Goal: Communication & Community: Answer question/provide support

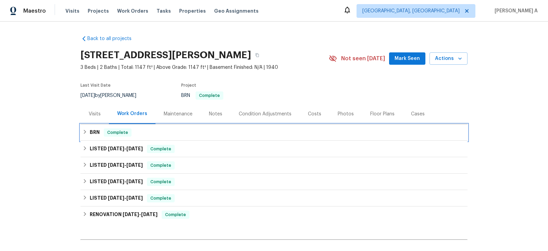
click at [136, 129] on div "BRN Complete" at bounding box center [274, 133] width 383 height 8
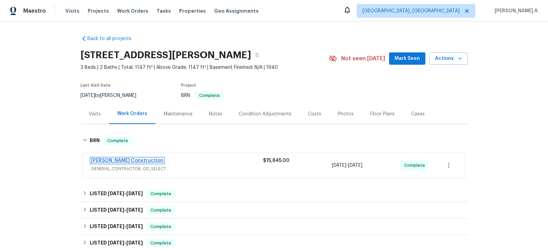
click at [126, 161] on link "Strasser Construction" at bounding box center [127, 160] width 72 height 5
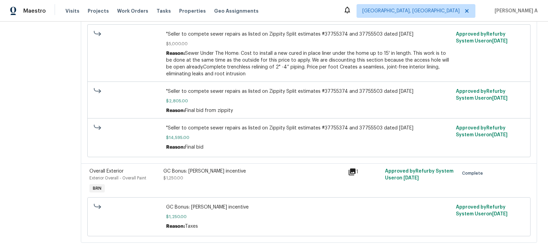
scroll to position [141, 0]
click at [251, 176] on div "GC Bonus: Strasser incentive $1,250.00" at bounding box center [253, 176] width 181 height 14
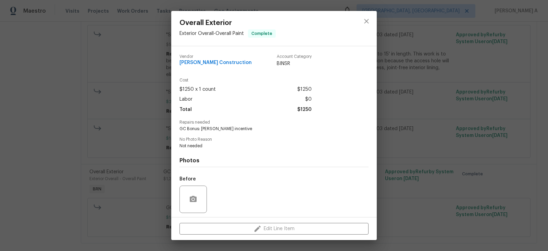
scroll to position [47, 0]
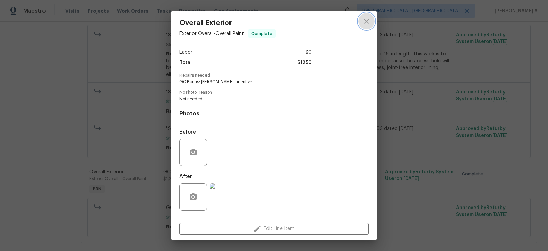
click at [362, 22] on button "close" at bounding box center [367, 21] width 16 height 16
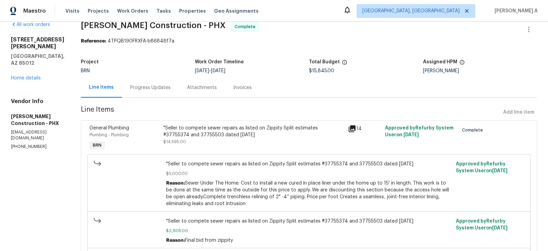
scroll to position [0, 0]
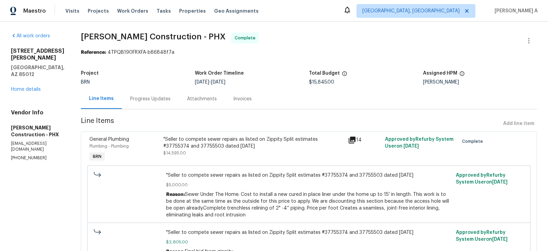
click at [240, 146] on div ""Seller to compete sewer repairs as listed on Zippity Split estimates #37755374…" at bounding box center [253, 143] width 181 height 14
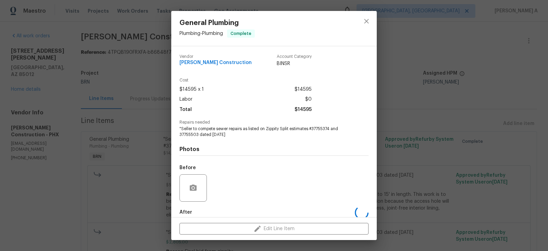
click at [218, 134] on span ""Seller to compete sewer repairs as listed on Zippity Split estimates #37755374…" at bounding box center [265, 132] width 170 height 12
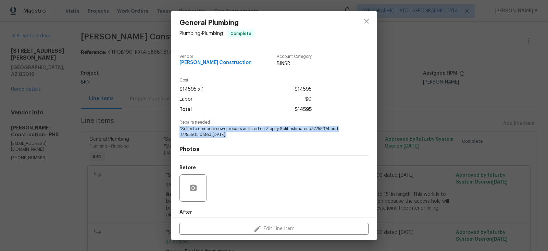
click at [218, 134] on span ""Seller to compete sewer repairs as listed on Zippity Split estimates #37755374…" at bounding box center [265, 132] width 170 height 12
copy span ""Seller to compete sewer repairs as listed on Zippity Split estimates #37755374…"
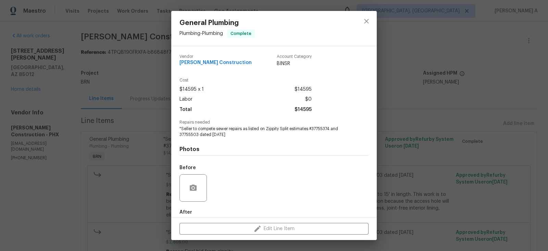
click at [211, 63] on span "Strasser Construction" at bounding box center [216, 62] width 72 height 5
copy span "Strasser Construction"
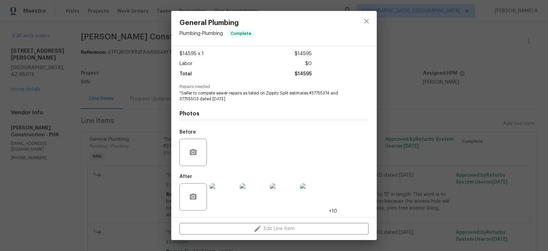
click at [228, 194] on img at bounding box center [223, 196] width 27 height 27
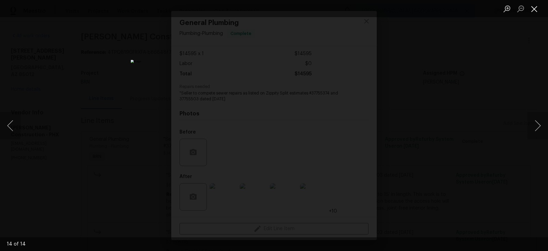
click at [533, 7] on button "Close lightbox" at bounding box center [535, 9] width 14 height 12
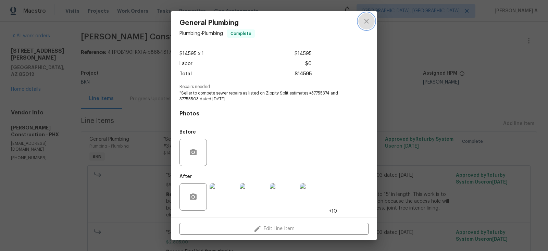
click at [363, 14] on button "close" at bounding box center [367, 21] width 16 height 16
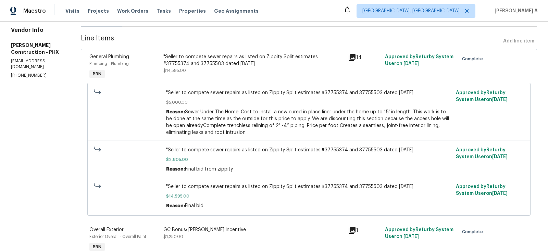
scroll to position [0, 0]
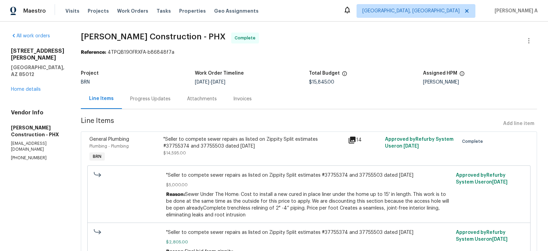
click at [237, 98] on div "Invoices" at bounding box center [242, 99] width 19 height 7
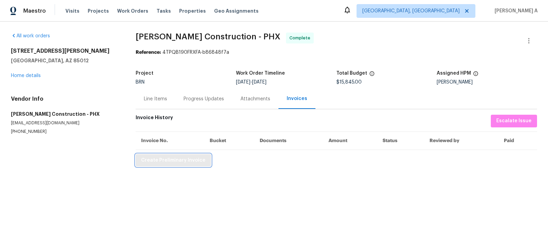
click at [194, 155] on button "Create Preliminary Invoice" at bounding box center [173, 160] width 75 height 13
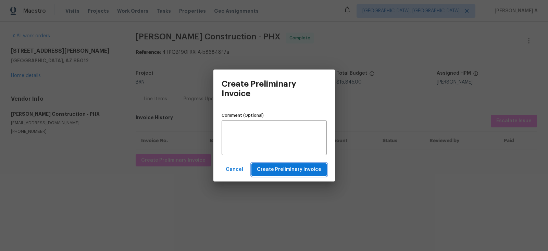
click at [314, 171] on span "Create Preliminary Invoice" at bounding box center [289, 170] width 64 height 9
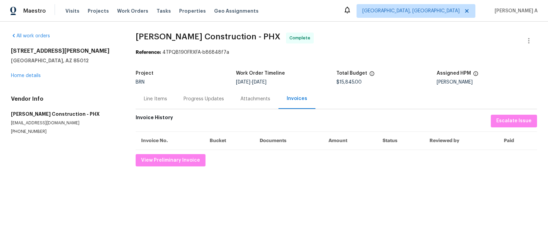
click at [157, 97] on div "Line Items" at bounding box center [155, 99] width 23 height 7
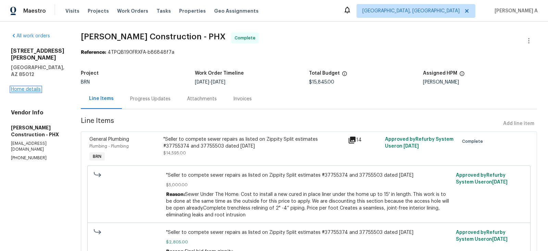
click at [35, 87] on link "Home details" at bounding box center [26, 89] width 30 height 5
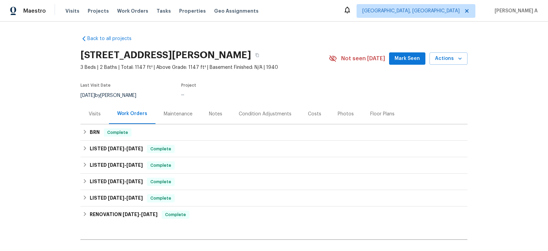
scroll to position [76, 0]
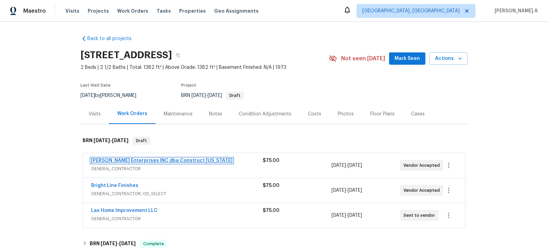
click at [146, 159] on link "[PERSON_NAME] Enterprises INC dba Construct [US_STATE]" at bounding box center [162, 160] width 142 height 5
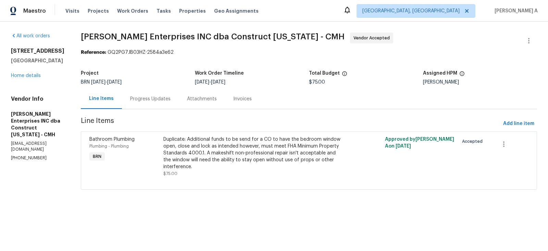
click at [149, 97] on div "Progress Updates" at bounding box center [150, 99] width 40 height 7
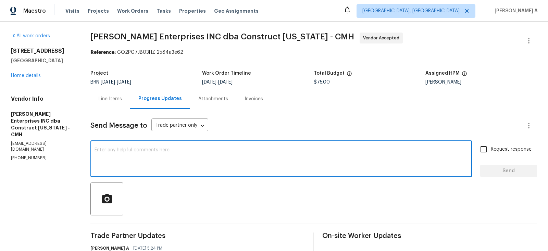
click at [157, 163] on textarea at bounding box center [282, 160] width 374 height 24
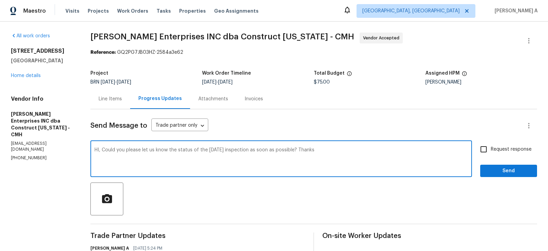
click at [101, 151] on textarea "HI, Could you please let us know the status of the yesterday's inspection as so…" at bounding box center [282, 160] width 374 height 24
type textarea "Hi, Could you please let us know the status of the yesterday's inspection as so…"
click at [487, 145] on input "Request response" at bounding box center [484, 149] width 14 height 14
checkbox input "true"
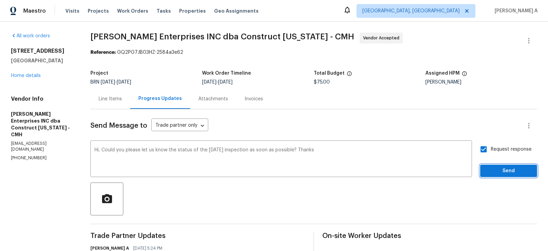
click at [504, 170] on span "Send" at bounding box center [509, 171] width 46 height 9
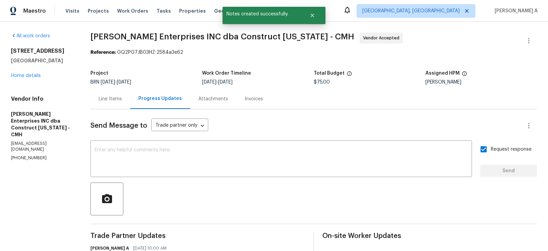
click at [119, 99] on div "Line Items" at bounding box center [110, 99] width 23 height 7
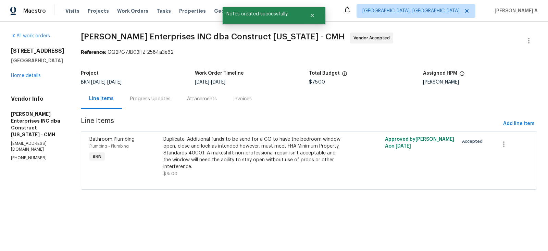
click at [147, 101] on div "Progress Updates" at bounding box center [150, 99] width 40 height 7
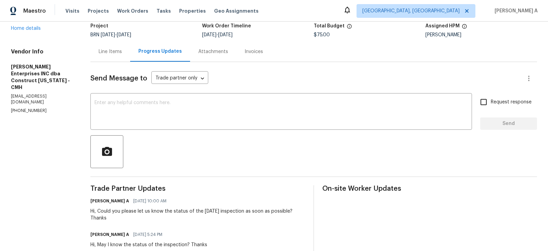
scroll to position [23, 0]
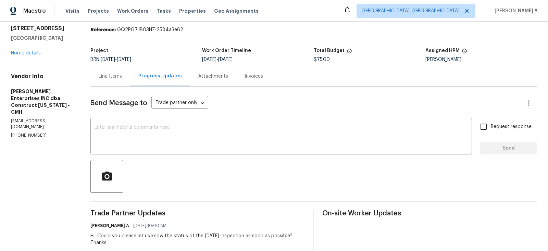
click at [117, 80] on div "Line Items" at bounding box center [110, 76] width 23 height 7
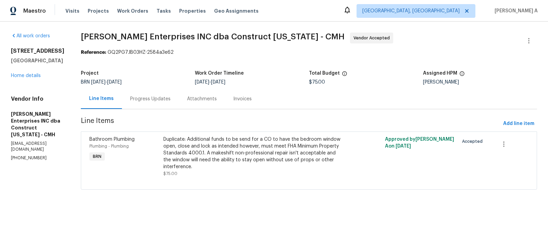
click at [151, 101] on div "Progress Updates" at bounding box center [150, 99] width 40 height 7
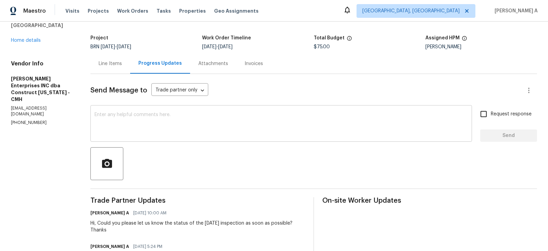
scroll to position [8, 0]
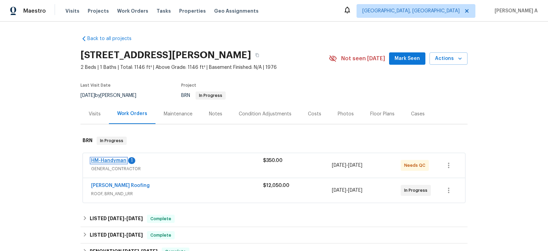
click at [114, 161] on link "HM-Handyman" at bounding box center [108, 160] width 35 height 5
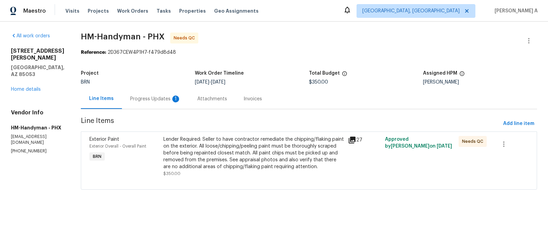
click at [174, 100] on div "Progress Updates 1" at bounding box center [155, 99] width 51 height 7
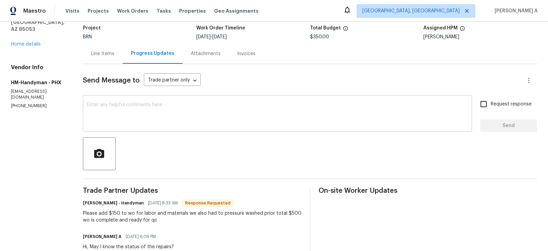
scroll to position [46, 0]
click at [292, 214] on div "Please add $150 to wo for labor and materials we also had to pressure washed pr…" at bounding box center [192, 217] width 219 height 14
copy div "500"
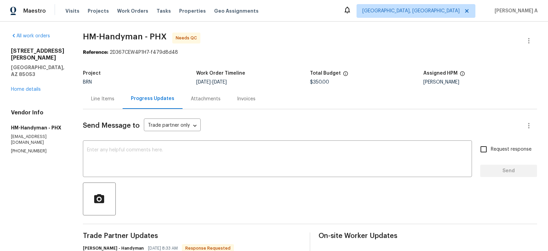
click at [102, 94] on div "Line Items" at bounding box center [103, 99] width 40 height 20
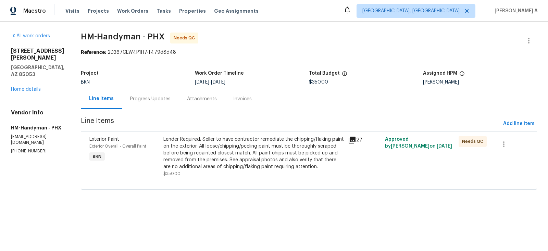
click at [218, 160] on div "Lender Required: Seller to have contractor remediate the chipping/flaking paint…" at bounding box center [253, 153] width 181 height 34
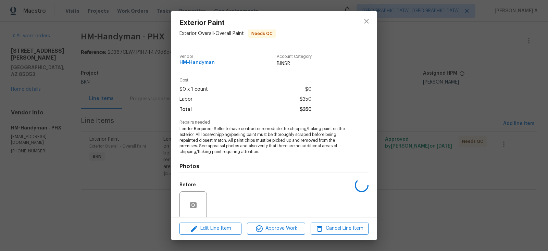
scroll to position [53, 0]
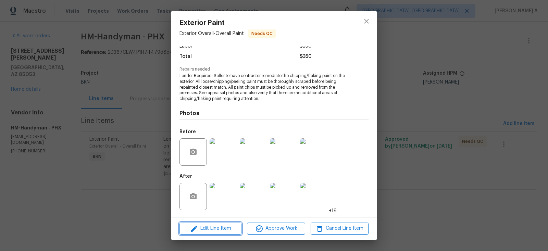
click at [224, 228] on span "Edit Line Item" at bounding box center [211, 229] width 58 height 9
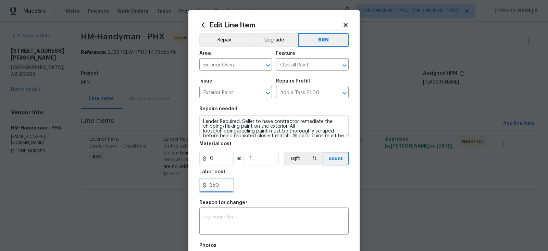
drag, startPoint x: 221, startPoint y: 185, endPoint x: 195, endPoint y: 185, distance: 26.0
click at [195, 185] on div "Edit Line Item Repair Upgrade BRN Area Exterior Overall ​ Feature Overall Paint…" at bounding box center [274, 172] width 171 height 324
paste input "50"
type input "500"
click at [293, 187] on div "500" at bounding box center [273, 186] width 149 height 14
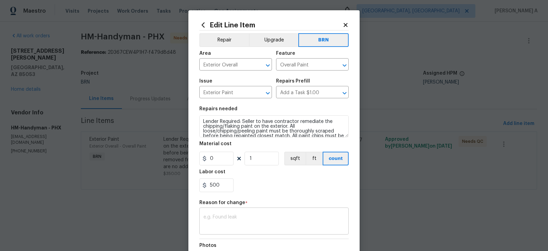
click at [238, 228] on textarea at bounding box center [274, 222] width 141 height 14
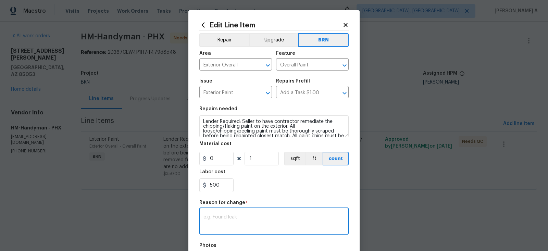
paste textarea "(AK) Updated per vendors final cost."
click at [238, 228] on textarea at bounding box center [274, 222] width 141 height 14
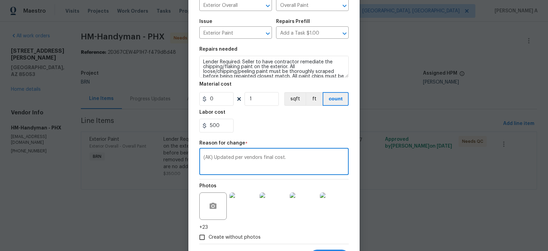
scroll to position [93, 0]
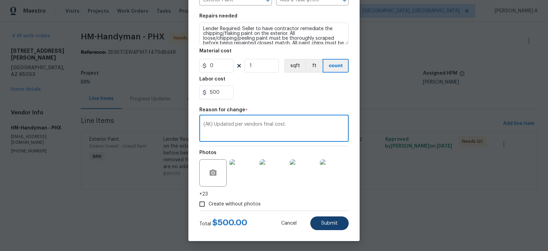
type textarea "(AK) Updated per vendors final cost."
click at [324, 225] on span "Submit" at bounding box center [330, 223] width 16 height 5
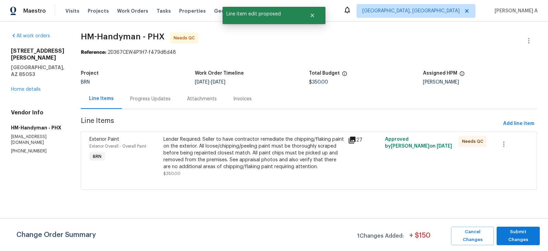
scroll to position [0, 0]
click at [523, 233] on span "Submit Changes" at bounding box center [518, 236] width 36 height 16
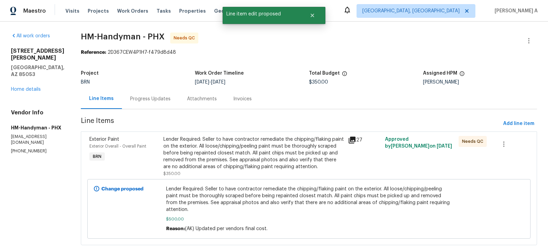
click at [152, 98] on div "Progress Updates" at bounding box center [150, 99] width 40 height 7
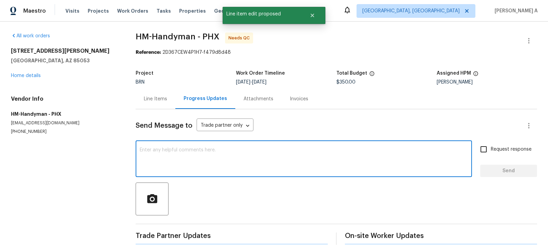
click at [201, 155] on textarea at bounding box center [304, 160] width 328 height 24
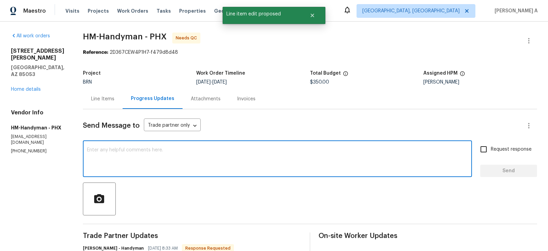
type textarea "C"
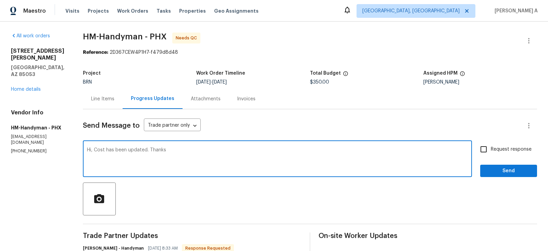
type textarea "Hi, Cost has been updated. Thanks"
click at [497, 146] on span "Request response" at bounding box center [511, 149] width 41 height 7
click at [491, 146] on input "Request response" at bounding box center [484, 149] width 14 height 14
checkbox input "true"
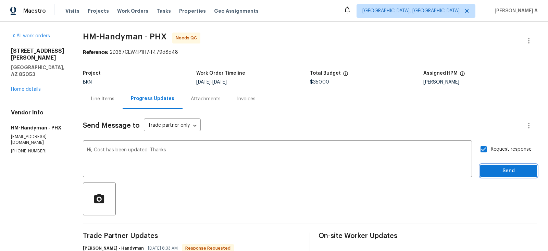
click at [499, 175] on span "Send" at bounding box center [509, 171] width 46 height 9
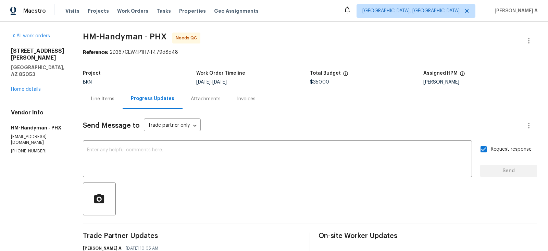
click at [105, 104] on div "Line Items" at bounding box center [103, 99] width 40 height 20
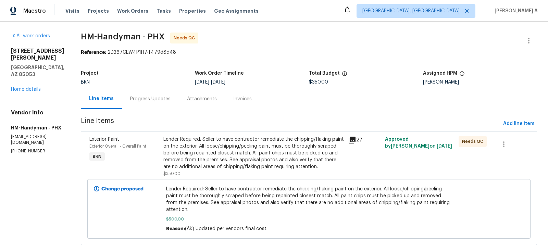
scroll to position [13, 0]
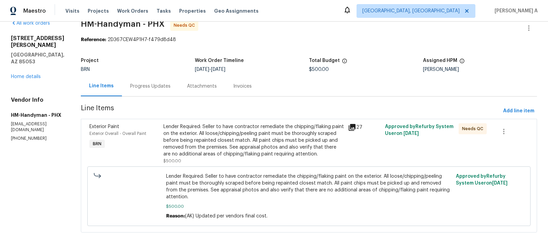
click at [257, 133] on div "Lender Required: Seller to have contractor remediate the chipping/flaking paint…" at bounding box center [253, 140] width 181 height 34
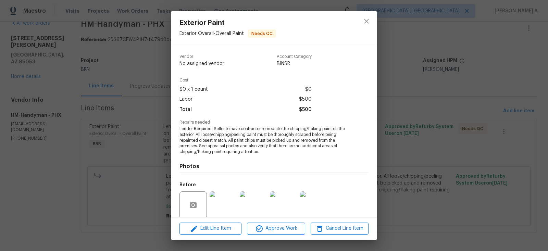
scroll to position [53, 0]
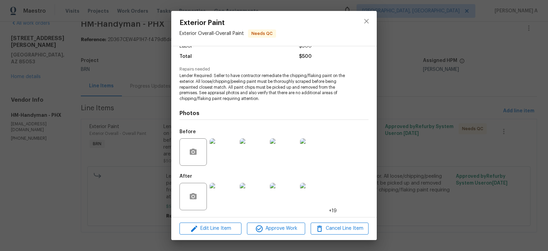
click at [219, 154] on img at bounding box center [223, 151] width 27 height 27
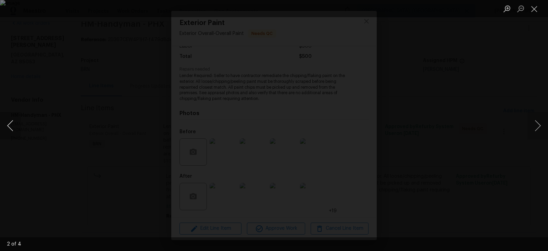
click at [4, 125] on button "Previous image" at bounding box center [10, 125] width 21 height 27
click at [537, 122] on button "Next image" at bounding box center [538, 125] width 21 height 27
click at [8, 123] on button "Previous image" at bounding box center [10, 125] width 21 height 27
click at [13, 128] on button "Previous image" at bounding box center [10, 125] width 21 height 27
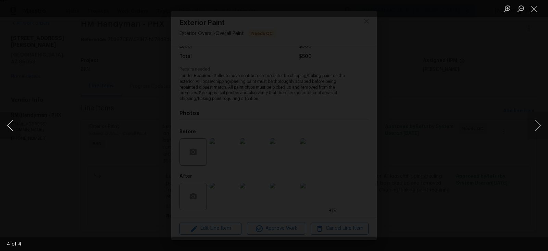
click at [9, 122] on button "Previous image" at bounding box center [10, 125] width 21 height 27
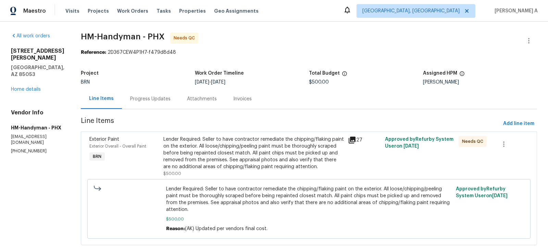
click at [238, 147] on div "Lender Required: Seller to have contractor remediate the chipping/flaking paint…" at bounding box center [253, 153] width 181 height 34
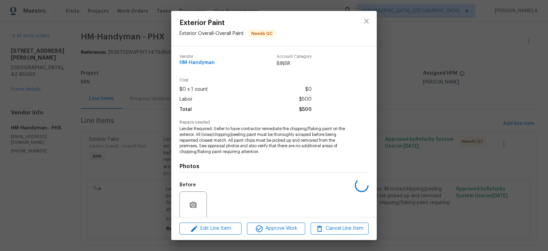
scroll to position [53, 0]
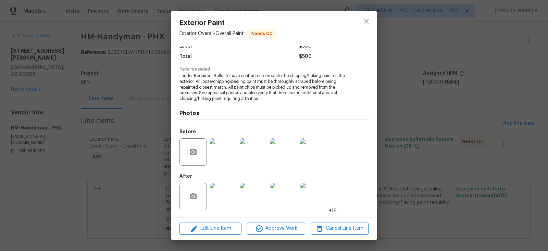
click at [223, 190] on img at bounding box center [223, 196] width 27 height 27
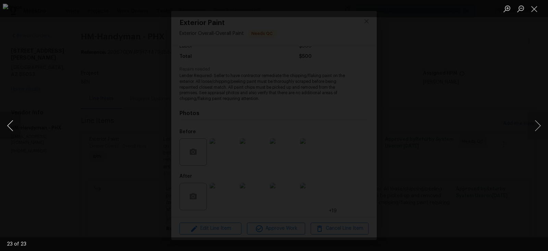
click at [9, 128] on button "Previous image" at bounding box center [10, 125] width 21 height 27
click at [538, 127] on button "Next image" at bounding box center [538, 125] width 21 height 27
click at [10, 122] on button "Previous image" at bounding box center [10, 125] width 21 height 27
click at [11, 128] on button "Previous image" at bounding box center [10, 125] width 21 height 27
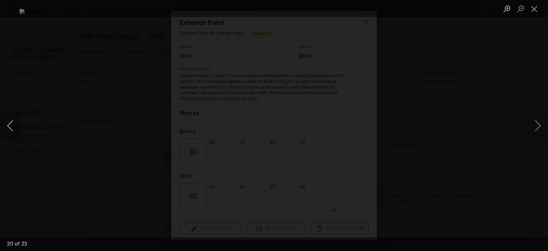
click at [13, 121] on button "Previous image" at bounding box center [10, 125] width 21 height 27
click at [12, 123] on button "Previous image" at bounding box center [10, 125] width 21 height 27
click at [13, 125] on button "Previous image" at bounding box center [10, 125] width 21 height 27
click at [8, 127] on button "Previous image" at bounding box center [10, 125] width 21 height 27
click at [10, 127] on button "Previous image" at bounding box center [10, 125] width 21 height 27
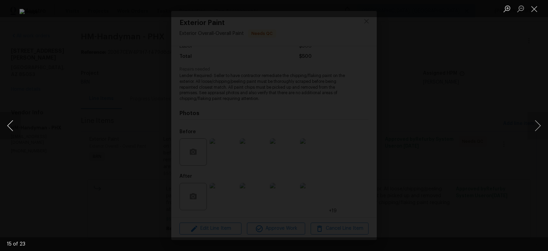
click at [9, 123] on button "Previous image" at bounding box center [10, 125] width 21 height 27
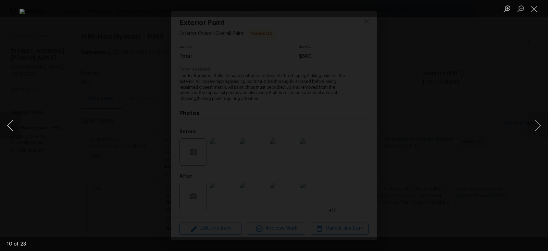
click at [9, 123] on button "Previous image" at bounding box center [10, 125] width 21 height 27
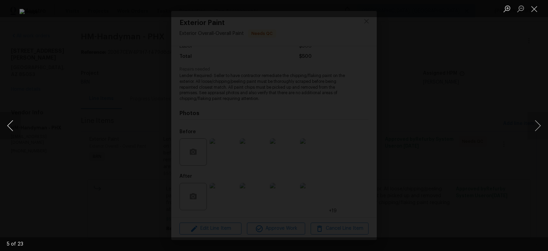
click at [9, 123] on button "Previous image" at bounding box center [10, 125] width 21 height 27
click at [10, 124] on button "Previous image" at bounding box center [10, 125] width 21 height 27
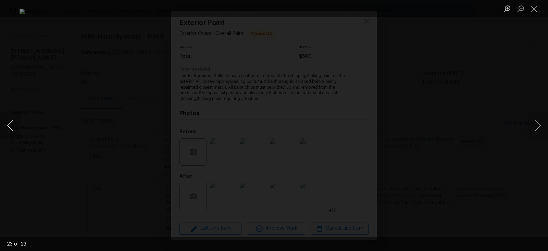
click at [13, 127] on button "Previous image" at bounding box center [10, 125] width 21 height 27
click at [11, 123] on button "Previous image" at bounding box center [10, 125] width 21 height 27
click at [11, 122] on button "Previous image" at bounding box center [10, 125] width 21 height 27
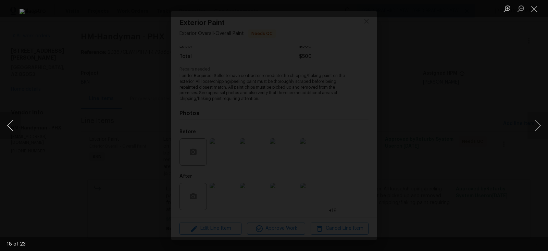
click at [10, 124] on button "Previous image" at bounding box center [10, 125] width 21 height 27
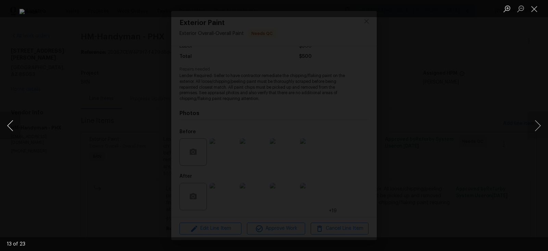
click at [10, 124] on button "Previous image" at bounding box center [10, 125] width 21 height 27
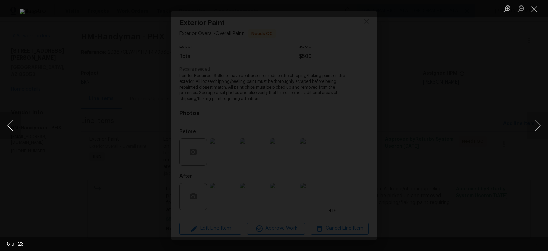
click at [10, 124] on button "Previous image" at bounding box center [10, 125] width 21 height 27
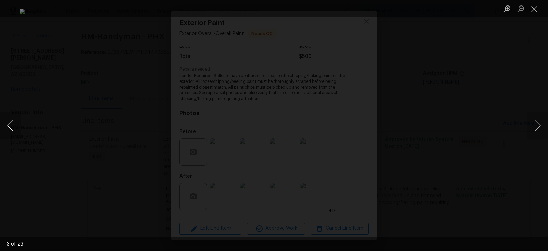
click at [10, 124] on button "Previous image" at bounding box center [10, 125] width 21 height 27
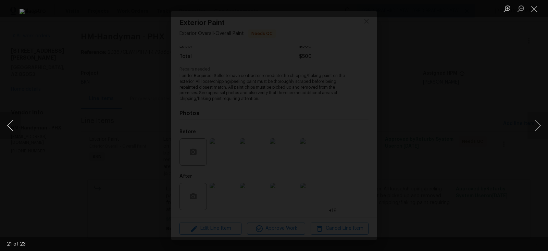
click at [10, 124] on button "Previous image" at bounding box center [10, 125] width 21 height 27
click at [16, 123] on button "Previous image" at bounding box center [10, 125] width 21 height 27
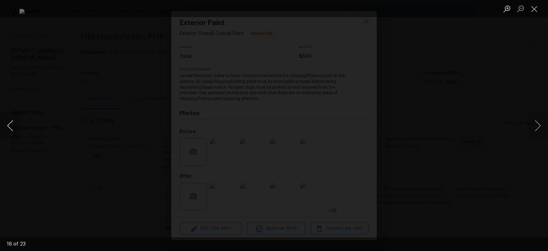
click at [16, 123] on button "Previous image" at bounding box center [10, 125] width 21 height 27
click at [16, 122] on button "Previous image" at bounding box center [10, 125] width 21 height 27
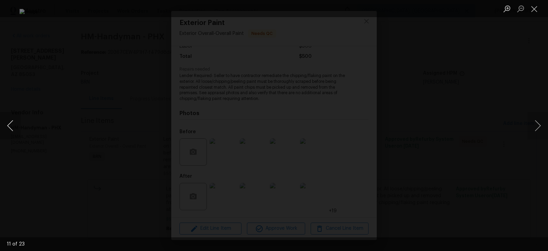
click at [16, 122] on button "Previous image" at bounding box center [10, 125] width 21 height 27
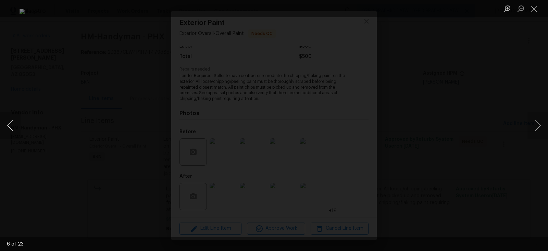
click at [16, 122] on button "Previous image" at bounding box center [10, 125] width 21 height 27
click at [536, 118] on button "Next image" at bounding box center [538, 125] width 21 height 27
click at [12, 122] on button "Previous image" at bounding box center [10, 125] width 21 height 27
click at [13, 122] on button "Previous image" at bounding box center [10, 125] width 21 height 27
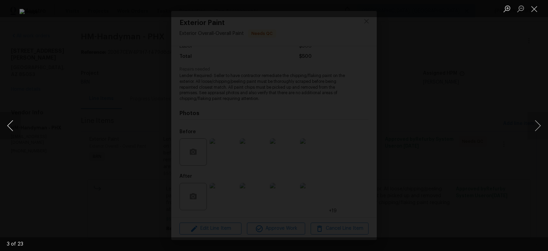
click at [14, 128] on button "Previous image" at bounding box center [10, 125] width 21 height 27
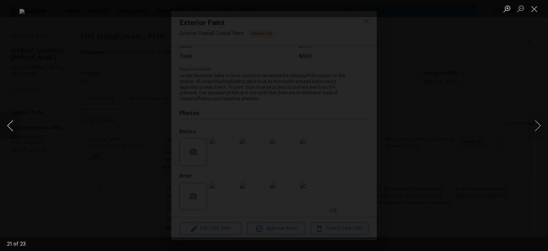
click at [14, 128] on button "Previous image" at bounding box center [10, 125] width 21 height 27
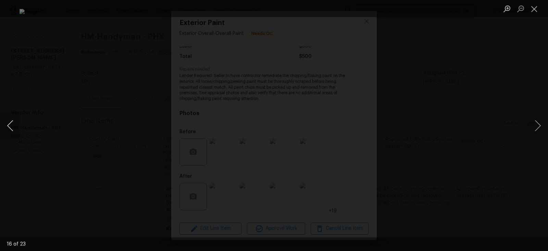
click at [14, 128] on button "Previous image" at bounding box center [10, 125] width 21 height 27
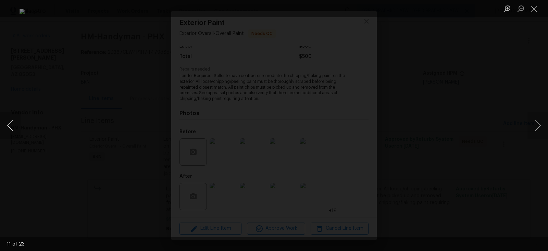
click at [14, 128] on button "Previous image" at bounding box center [10, 125] width 21 height 27
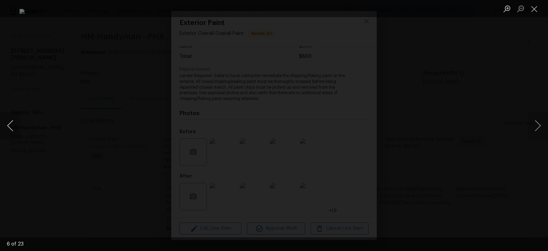
click at [14, 128] on button "Previous image" at bounding box center [10, 125] width 21 height 27
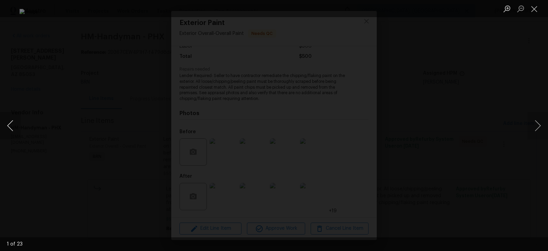
click at [14, 128] on button "Previous image" at bounding box center [10, 125] width 21 height 27
click at [7, 125] on button "Previous image" at bounding box center [10, 125] width 21 height 27
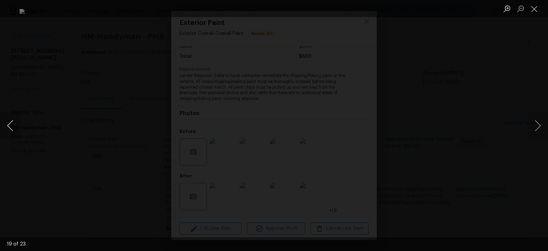
click at [7, 125] on button "Previous image" at bounding box center [10, 125] width 21 height 27
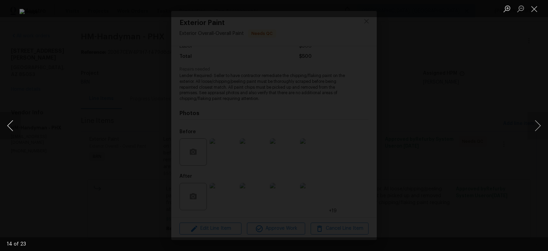
click at [7, 125] on button "Previous image" at bounding box center [10, 125] width 21 height 27
click at [533, 6] on button "Close lightbox" at bounding box center [535, 9] width 14 height 12
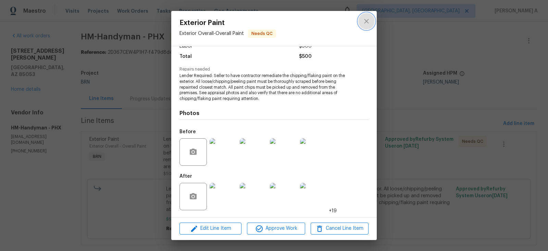
click at [371, 25] on button "close" at bounding box center [367, 21] width 16 height 16
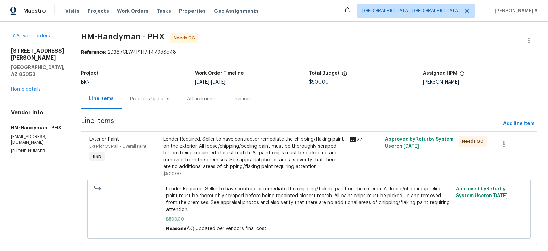
click at [225, 157] on div "Lender Required: Seller to have contractor remediate the chipping/flaking paint…" at bounding box center [253, 153] width 181 height 34
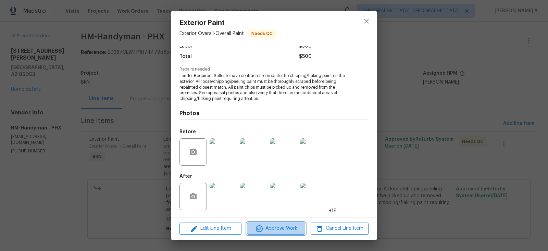
click at [281, 227] on span "Approve Work" at bounding box center [276, 229] width 54 height 9
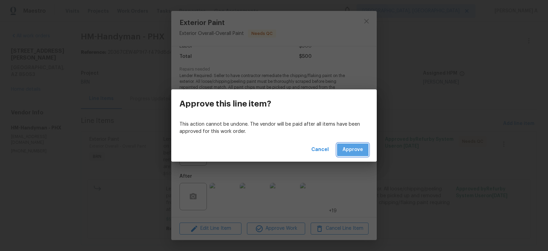
click at [350, 148] on span "Approve" at bounding box center [353, 150] width 21 height 9
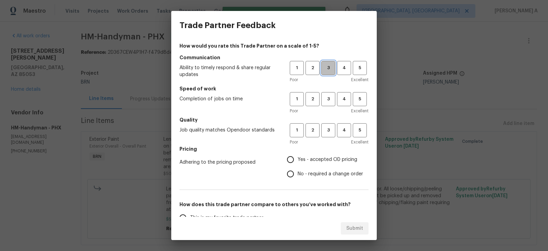
click at [330, 72] on button "3" at bounding box center [329, 68] width 14 height 14
click at [330, 98] on span "3" at bounding box center [328, 99] width 13 height 8
click at [329, 128] on span "3" at bounding box center [328, 130] width 13 height 8
click at [303, 172] on span "No - required a change order" at bounding box center [330, 174] width 65 height 7
click at [298, 172] on input "No - required a change order" at bounding box center [290, 174] width 14 height 14
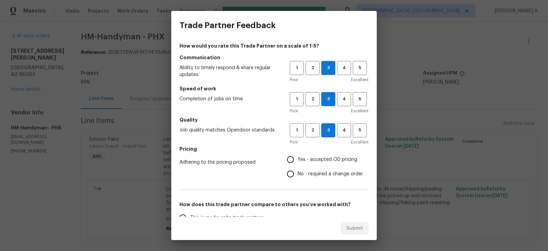
radio input "true"
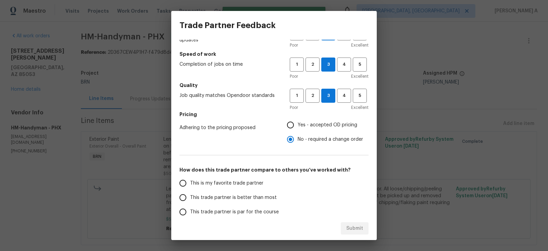
scroll to position [40, 0]
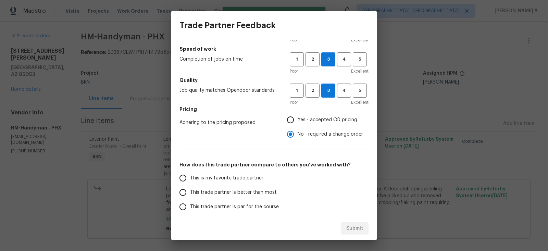
click at [230, 175] on span "This is my favorite trade partner" at bounding box center [226, 178] width 73 height 7
click at [190, 174] on input "This is my favorite trade partner" at bounding box center [183, 178] width 14 height 14
click at [360, 232] on span "Submit" at bounding box center [355, 229] width 17 height 9
radio input "true"
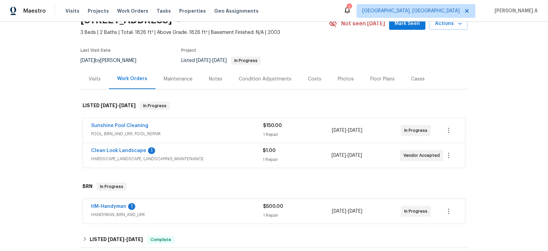
scroll to position [38, 0]
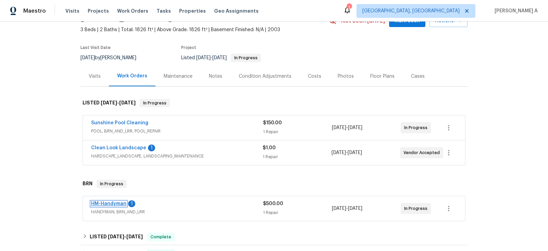
click at [112, 204] on link "HM-Handyman" at bounding box center [108, 204] width 35 height 5
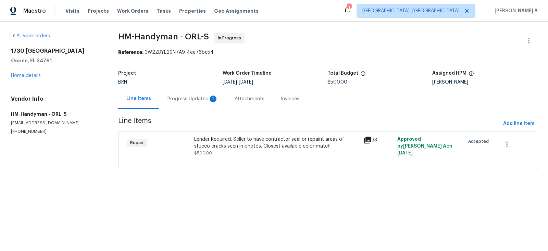
click at [196, 100] on div "Progress Updates 1" at bounding box center [193, 99] width 51 height 7
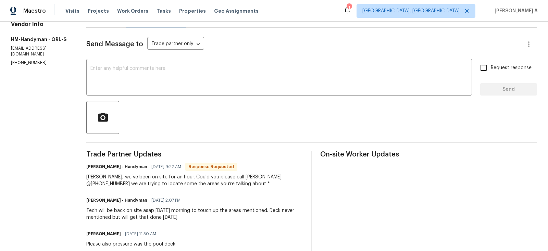
scroll to position [84, 0]
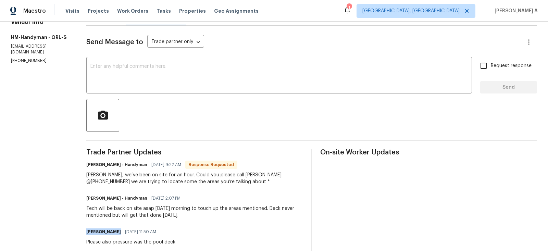
drag, startPoint x: 87, startPoint y: 232, endPoint x: 117, endPoint y: 232, distance: 30.2
click at [117, 232] on div "All work orders [STREET_ADDRESS] Home details Vendor Info HM-Handyman - ORL-S […" at bounding box center [274, 247] width 548 height 619
copy h6 "[PERSON_NAME]"
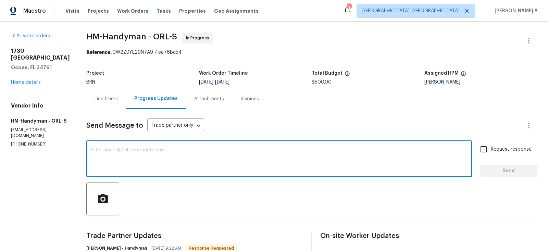
click at [204, 153] on textarea at bounding box center [279, 160] width 378 height 24
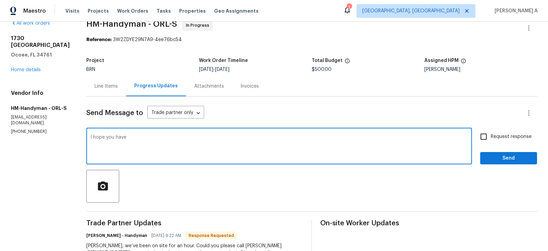
scroll to position [18, 0]
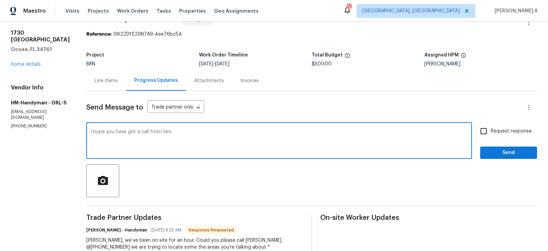
click at [266, 138] on textarea "I hope you have got a call from him." at bounding box center [279, 142] width 378 height 24
click at [0, 0] on icon "Paraphrase text" at bounding box center [0, 0] width 0 height 0
click at [0, 0] on span "him." at bounding box center [0, 0] width 0 height 0
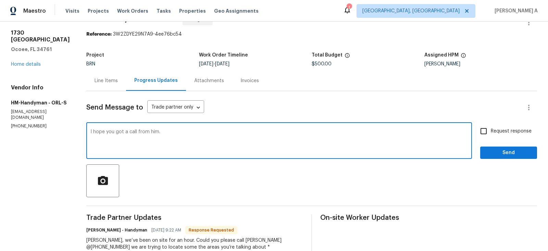
type textarea "I hope you got a call from him."
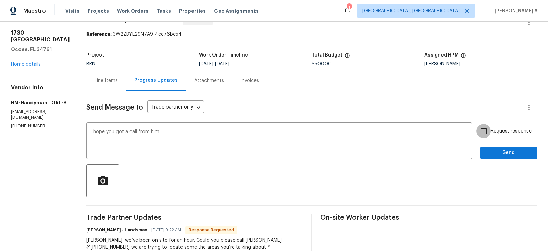
click at [486, 132] on input "Request response" at bounding box center [484, 131] width 14 height 14
checkbox input "true"
click at [503, 150] on span "Send" at bounding box center [509, 153] width 46 height 9
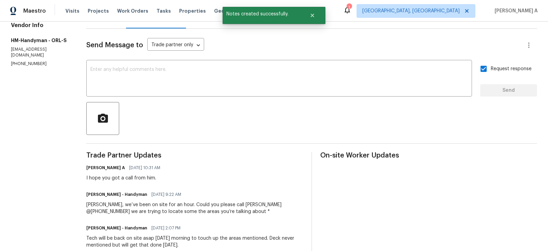
scroll to position [0, 0]
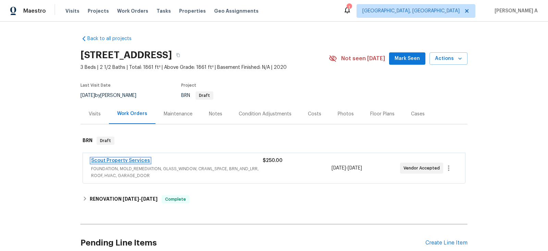
click at [120, 160] on link "Scout Property Services" at bounding box center [120, 160] width 59 height 5
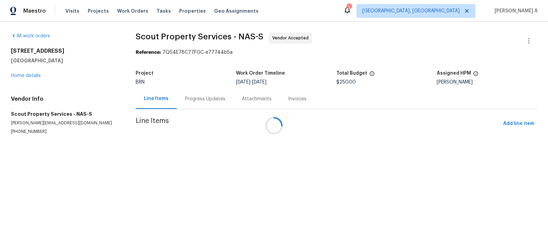
click at [189, 101] on div at bounding box center [274, 125] width 548 height 251
click at [195, 97] on div at bounding box center [274, 125] width 548 height 251
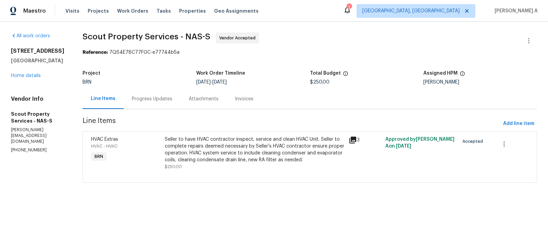
click at [137, 97] on div "Progress Updates" at bounding box center [152, 99] width 40 height 7
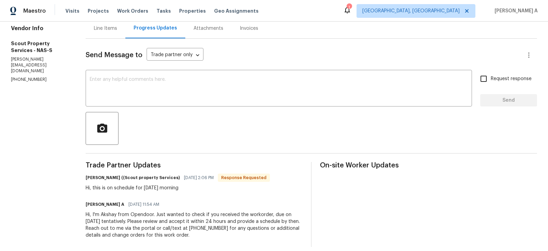
scroll to position [77, 0]
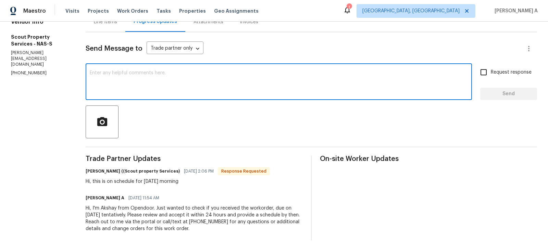
click at [226, 89] on textarea at bounding box center [279, 83] width 378 height 24
type textarea "Thanks for the schedule!"
click at [499, 72] on span "Request response" at bounding box center [511, 72] width 41 height 7
click at [491, 72] on input "Request response" at bounding box center [484, 72] width 14 height 14
checkbox input "true"
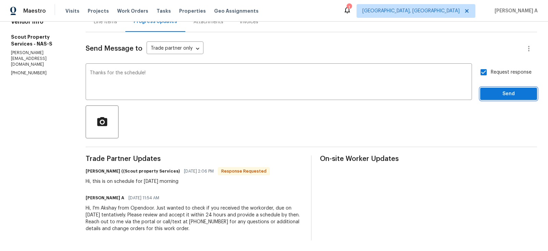
click at [507, 99] on button "Send" at bounding box center [509, 94] width 57 height 13
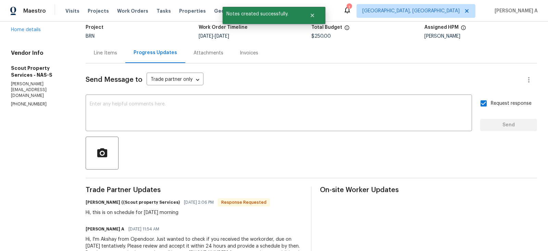
scroll to position [0, 0]
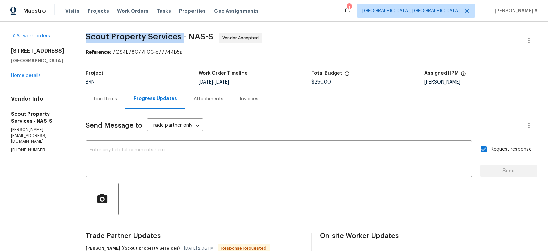
drag, startPoint x: 86, startPoint y: 37, endPoint x: 182, endPoint y: 36, distance: 95.6
click at [182, 36] on span "Scout Property Services - NAS-S" at bounding box center [150, 37] width 128 height 8
copy span "Scout Property Services"
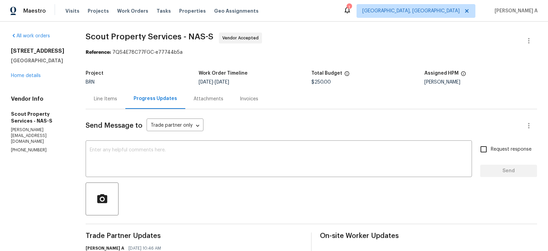
click at [106, 104] on div "Line Items" at bounding box center [106, 99] width 40 height 20
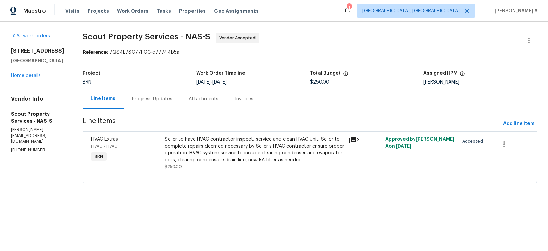
click at [145, 96] on div "Progress Updates" at bounding box center [152, 99] width 40 height 7
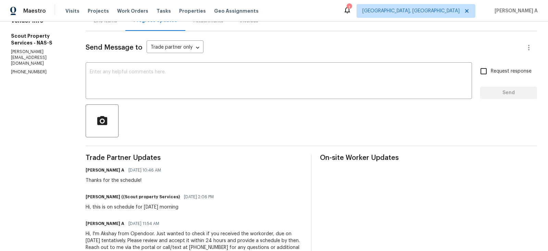
scroll to position [82, 0]
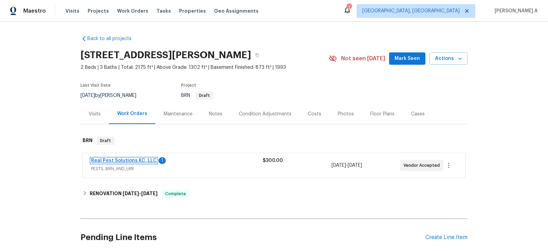
click at [140, 161] on link "Real Pest Solutions KC, LLC" at bounding box center [124, 160] width 66 height 5
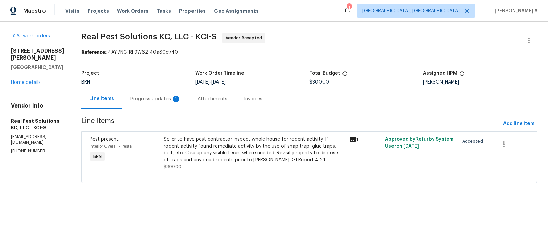
click at [158, 98] on div "Progress Updates 1" at bounding box center [156, 99] width 51 height 7
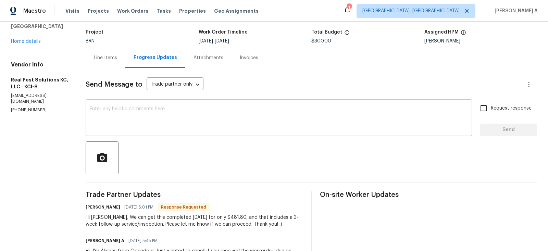
scroll to position [44, 0]
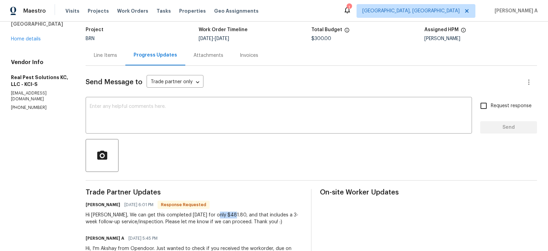
copy div "481.80,"
drag, startPoint x: 223, startPoint y: 216, endPoint x: 239, endPoint y: 215, distance: 15.1
click at [239, 215] on div "Hi [PERSON_NAME], We can get this completed [DATE] for only $481.80, and that i…" at bounding box center [194, 219] width 217 height 14
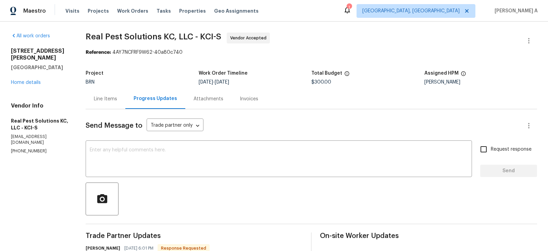
click at [108, 102] on div "Line Items" at bounding box center [105, 99] width 23 height 7
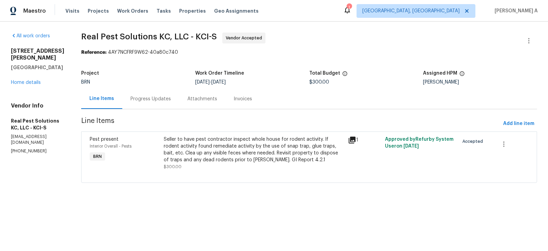
click at [162, 106] on div "Progress Updates" at bounding box center [150, 99] width 57 height 20
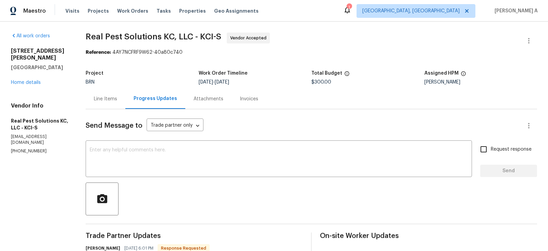
click at [107, 90] on div "Line Items" at bounding box center [106, 99] width 40 height 20
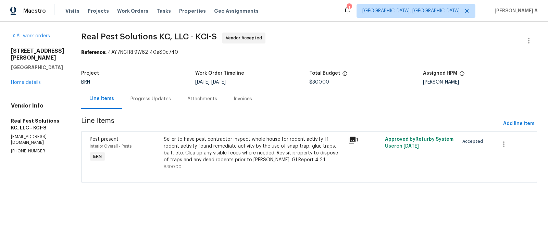
click at [174, 94] on div "Progress Updates" at bounding box center [150, 99] width 57 height 20
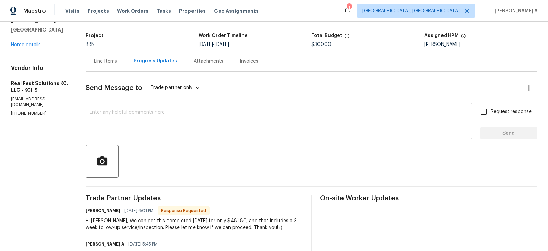
scroll to position [84, 0]
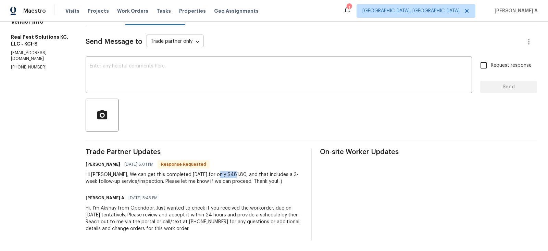
drag, startPoint x: 224, startPoint y: 174, endPoint x: 239, endPoint y: 173, distance: 14.8
click at [239, 173] on div "Hi Akshay, We can get this completed tomorrow for only $481.80, and that includ…" at bounding box center [194, 178] width 217 height 14
copy div "481.80,"
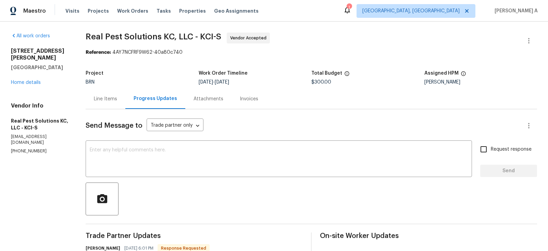
click at [117, 100] on div "Line Items" at bounding box center [105, 99] width 23 height 7
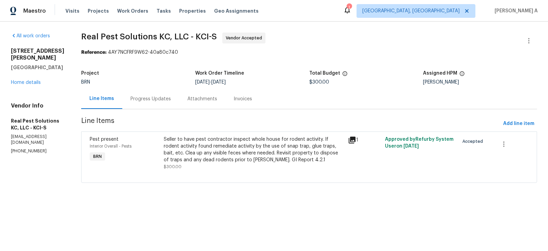
click at [214, 145] on div "Seller to have pest contractor inspect whole house for rodent activity. If rode…" at bounding box center [254, 149] width 181 height 27
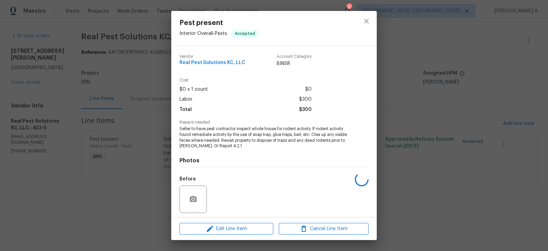
scroll to position [47, 0]
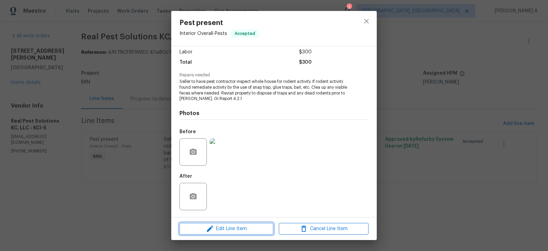
click at [249, 233] on span "Edit Line Item" at bounding box center [227, 229] width 90 height 9
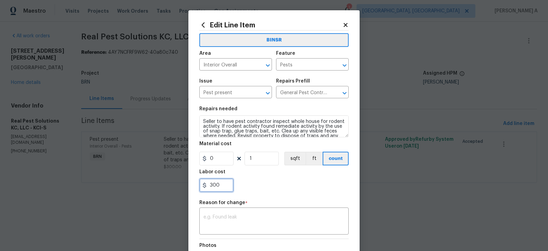
drag, startPoint x: 230, startPoint y: 185, endPoint x: 185, endPoint y: 185, distance: 45.2
click at [185, 185] on div "Edit Line Item BINSR Area Interior Overall ​ Feature Pests ​ Issue Pest present…" at bounding box center [274, 125] width 548 height 251
paste input "481.8"
type input "481.8"
click at [267, 190] on div "481.8" at bounding box center [273, 186] width 149 height 14
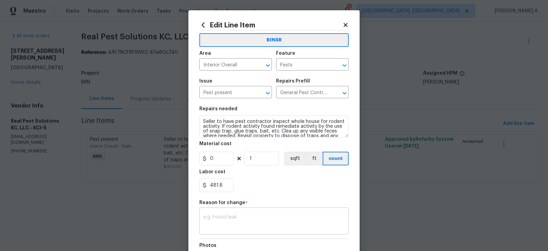
click at [286, 221] on textarea at bounding box center [274, 222] width 141 height 14
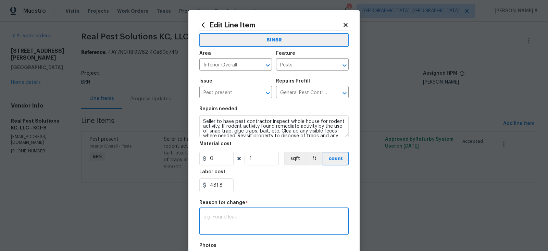
click at [286, 221] on textarea at bounding box center [274, 222] width 141 height 14
paste textarea "(AK) Updated per vendors final cost."
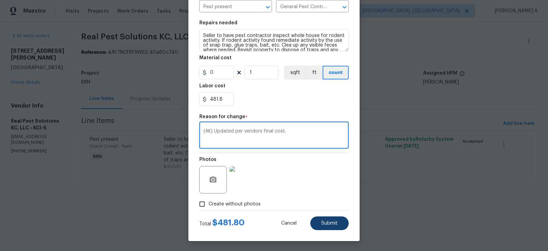
type textarea "(AK) Updated per vendors final cost."
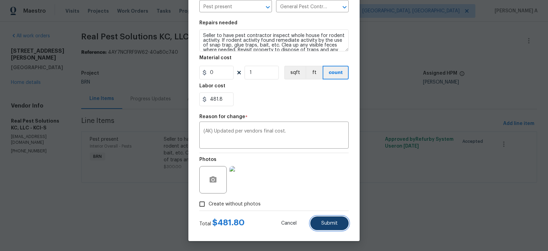
click at [331, 227] on button "Submit" at bounding box center [330, 224] width 38 height 14
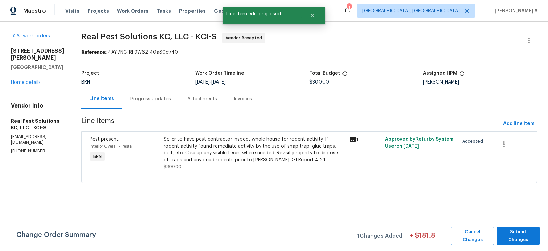
scroll to position [0, 0]
click at [512, 235] on span "Submit Changes" at bounding box center [518, 236] width 36 height 16
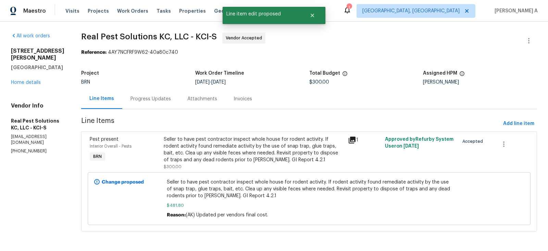
click at [164, 97] on div "Progress Updates" at bounding box center [151, 99] width 40 height 7
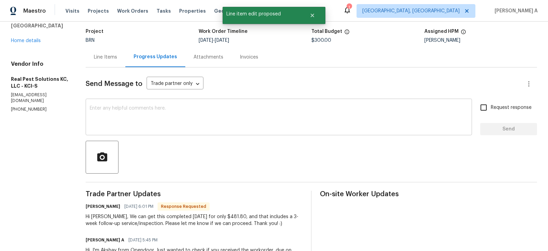
scroll to position [45, 0]
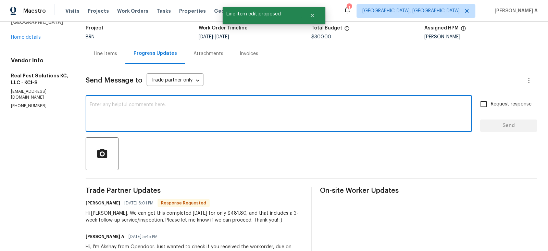
click at [256, 114] on textarea at bounding box center [279, 114] width 378 height 24
type textarea "I"
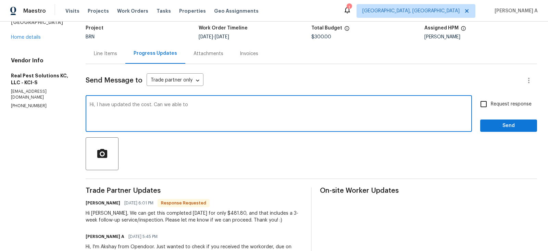
click at [275, 112] on textarea "Hi, I have updated the cost. Can we able to" at bounding box center [279, 114] width 378 height 24
paste textarea "Revisit property to dispose of traps and any dead rodents prior to"
click at [194, 106] on textarea "Hi, I have updated the cost. Can we able toRevisit property to dispose of traps…" at bounding box center [279, 114] width 378 height 24
click at [196, 105] on textarea "Hi, I have updated the cost. Can we able to Revisit property to dispose of trap…" at bounding box center [279, 114] width 378 height 24
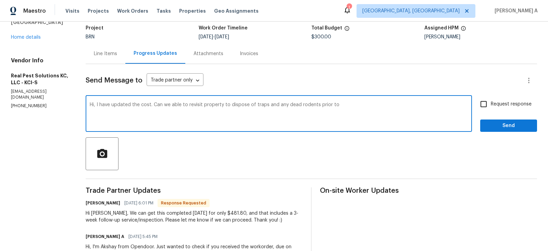
click at [351, 107] on textarea "Hi, I have updated the cost. Can we able to revisit property to dispose of trap…" at bounding box center [279, 114] width 378 height 24
click at [312, 109] on textarea "Hi, I have updated the cost. Can we able to revisit property to dispose of trap…" at bounding box center [279, 114] width 378 height 24
click at [0, 0] on span "Add a word" at bounding box center [0, 0] width 0 height 0
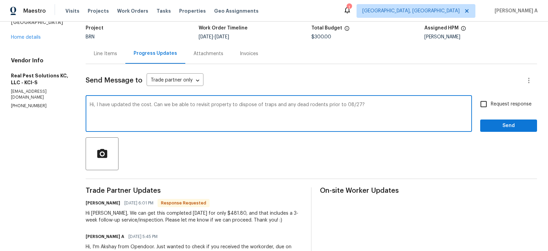
click at [0, 0] on qb-div "Correct the article the property" at bounding box center [0, 0] width 0 height 0
type textarea "Hi, I have updated the cost. Can we be able to revisit the property to dispose …"
click at [484, 107] on input "Request response" at bounding box center [484, 104] width 14 height 14
checkbox input "true"
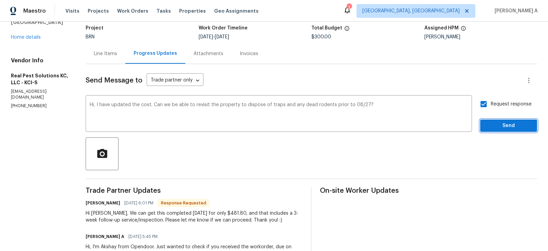
click at [501, 123] on span "Send" at bounding box center [509, 126] width 46 height 9
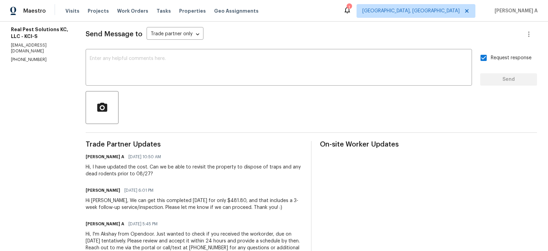
scroll to position [0, 0]
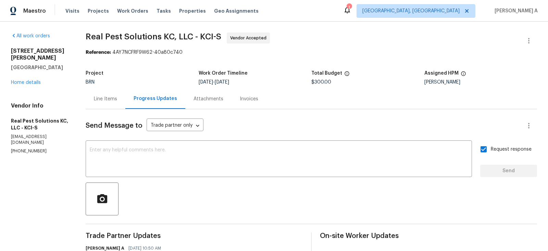
click at [95, 96] on div "Line Items" at bounding box center [106, 99] width 40 height 20
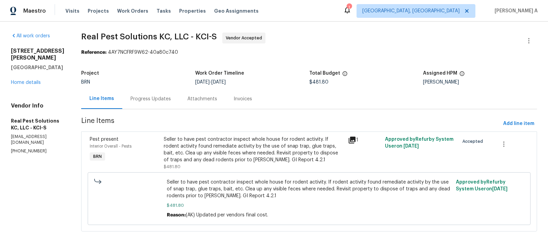
click at [169, 101] on div "Progress Updates" at bounding box center [151, 99] width 40 height 7
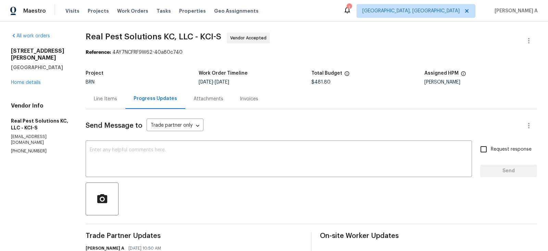
click at [121, 103] on div "Line Items" at bounding box center [106, 99] width 40 height 20
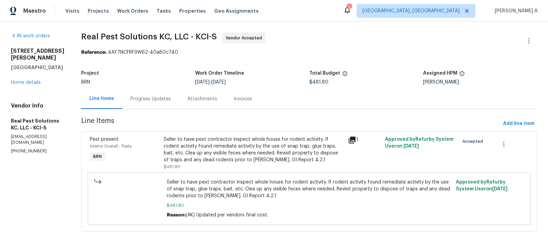
click at [29, 148] on p "(913) 363-7325" at bounding box center [38, 151] width 54 height 6
click at [49, 64] on h5 "Overland Park, KS 66223" at bounding box center [38, 67] width 54 height 7
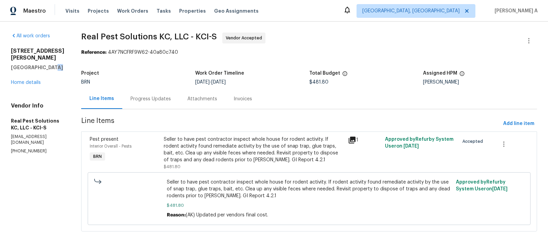
copy h5 "KS"
click at [65, 65] on div "15513 Floyd St Overland Park, KS 66223 Home details" at bounding box center [38, 67] width 54 height 38
copy h5 "KS 66223"
drag, startPoint x: 46, startPoint y: 60, endPoint x: 83, endPoint y: 61, distance: 37.4
click at [83, 61] on div "All work orders 15513 Floyd St Overland Park, KS 66223 Home details Vendor Info…" at bounding box center [274, 136] width 548 height 229
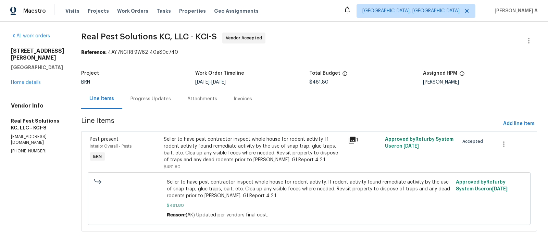
click at [141, 97] on div "Progress Updates" at bounding box center [151, 99] width 40 height 7
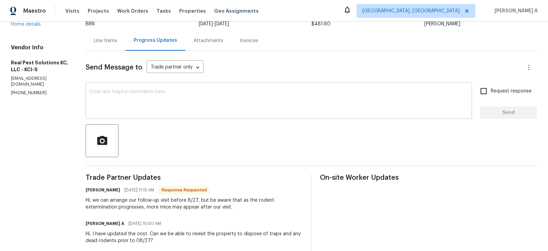
scroll to position [60, 0]
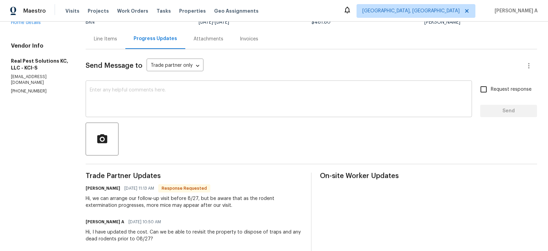
click at [177, 104] on textarea at bounding box center [279, 100] width 378 height 24
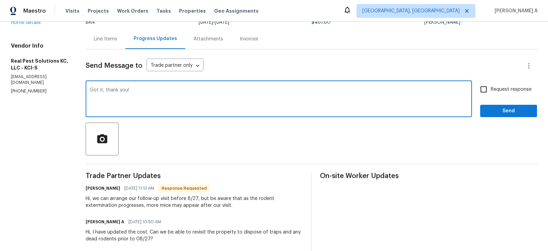
type textarea "Got it, thank you!"
drag, startPoint x: 153, startPoint y: 85, endPoint x: 62, endPoint y: 89, distance: 90.6
click at [62, 90] on div "All work orders 15513 Floyd St Overland Park, KS 66223 Home details Vendor Info…" at bounding box center [274, 152] width 548 height 381
click at [123, 83] on div "Got it, thank you! x ​" at bounding box center [279, 99] width 387 height 35
click at [123, 87] on div "Got it, thank you! x ​" at bounding box center [279, 99] width 387 height 35
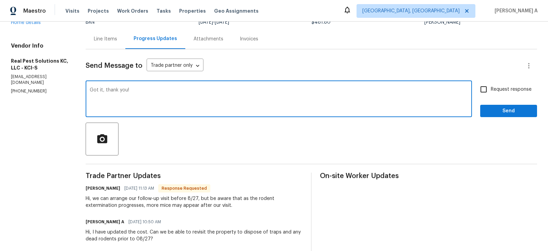
click at [123, 87] on div "Got it, thank you! x ​" at bounding box center [279, 99] width 387 height 35
click at [124, 90] on textarea "Got it, thank you!" at bounding box center [279, 100] width 378 height 24
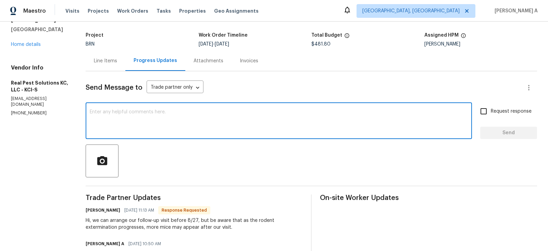
scroll to position [0, 0]
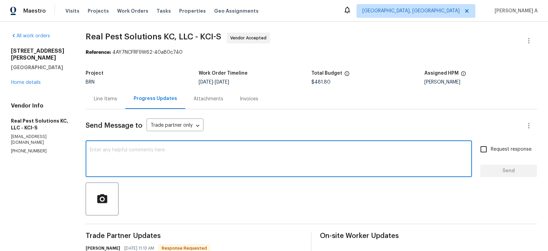
click at [111, 104] on div "Line Items" at bounding box center [106, 99] width 40 height 20
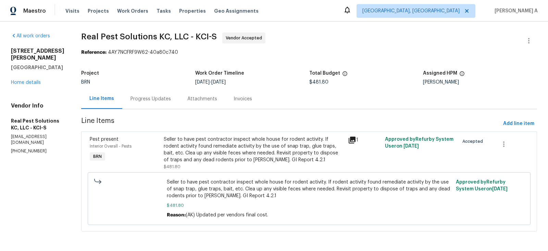
click at [161, 101] on div "Progress Updates" at bounding box center [151, 99] width 40 height 7
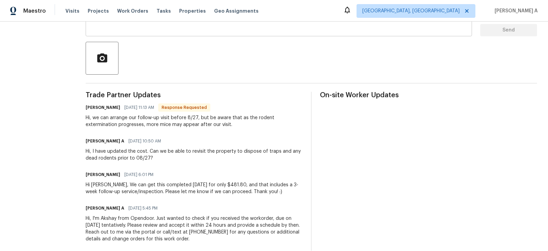
scroll to position [151, 0]
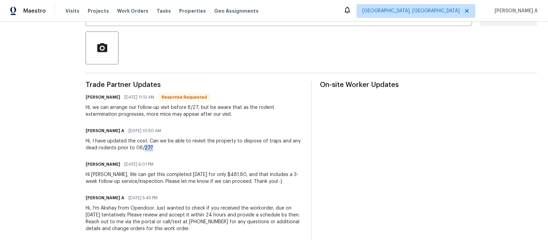
drag, startPoint x: 150, startPoint y: 148, endPoint x: 163, endPoint y: 148, distance: 13.0
click at [163, 148] on div "Hi, I have updated the cost. Can we be able to revisit the property to dispose …" at bounding box center [194, 145] width 217 height 14
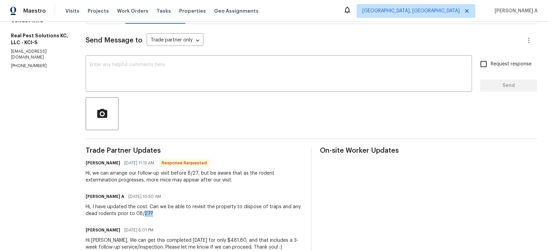
scroll to position [0, 0]
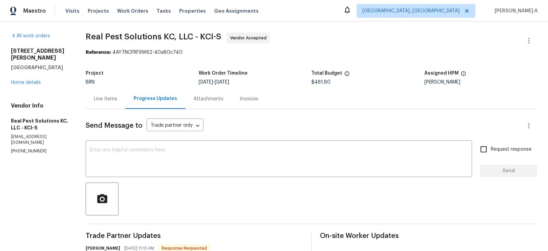
click at [114, 106] on div "Line Items" at bounding box center [106, 99] width 40 height 20
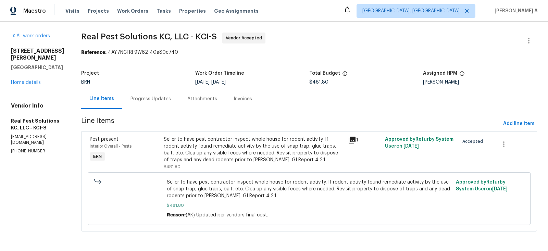
click at [161, 93] on div "Progress Updates" at bounding box center [150, 99] width 57 height 20
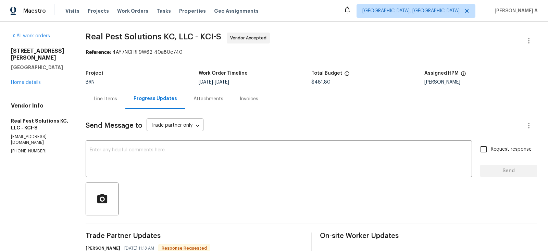
click at [109, 103] on div "Line Items" at bounding box center [106, 99] width 40 height 20
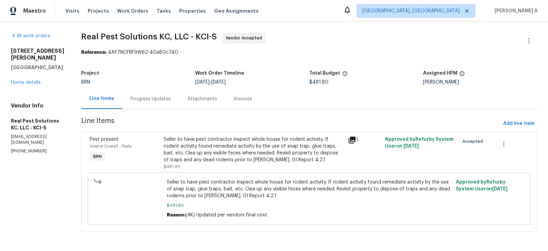
click at [153, 94] on div "Progress Updates" at bounding box center [150, 99] width 57 height 20
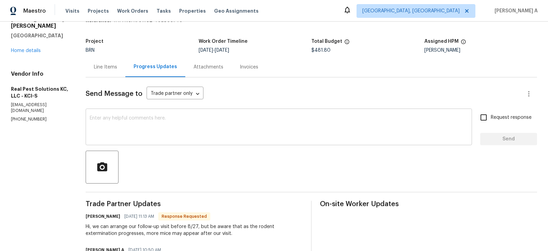
scroll to position [33, 0]
click at [230, 86] on div "Send Message to Trade partner only Trade partner only ​" at bounding box center [303, 93] width 435 height 16
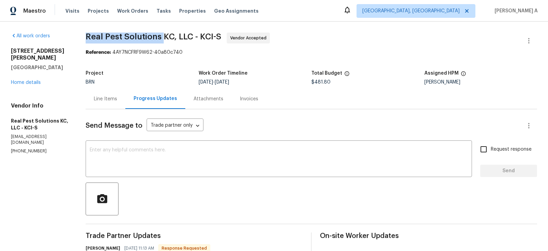
copy span "Real Pest Solutions"
drag, startPoint x: 91, startPoint y: 35, endPoint x: 169, endPoint y: 35, distance: 77.8
click at [169, 35] on div "All work orders 15513 Floyd St Overland Park, KS 66223 Home details Vendor Info…" at bounding box center [274, 212] width 548 height 381
click at [110, 97] on div "Line Items" at bounding box center [105, 99] width 23 height 7
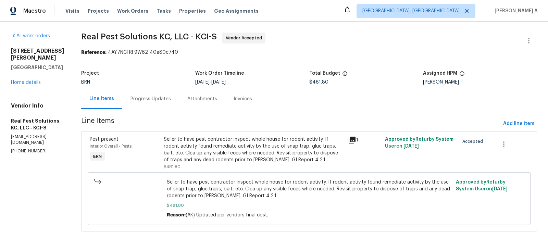
click at [251, 149] on div "Seller to have pest contractor inspect whole house for rodent activity. If rode…" at bounding box center [254, 149] width 181 height 27
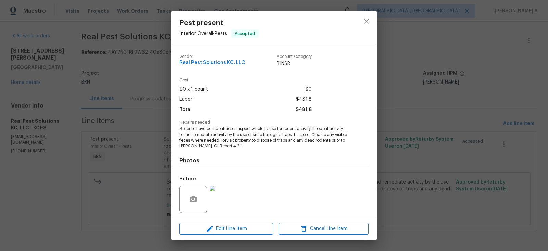
click at [224, 138] on span "Seller to have pest contractor inspect whole house for rodent activity. If rode…" at bounding box center [265, 137] width 170 height 23
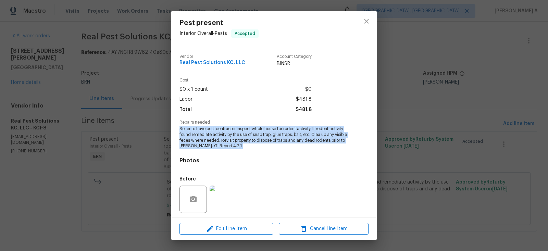
click at [224, 138] on span "Seller to have pest contractor inspect whole house for rodent activity. If rode…" at bounding box center [265, 137] width 170 height 23
copy span "Seller to have pest contractor inspect whole house for rodent activity. If rode…"
click at [366, 20] on icon "close" at bounding box center [367, 21] width 8 height 8
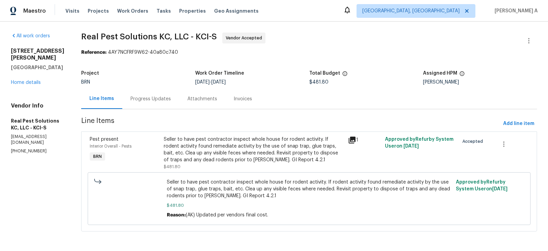
click at [140, 109] on div "Progress Updates" at bounding box center [150, 99] width 57 height 20
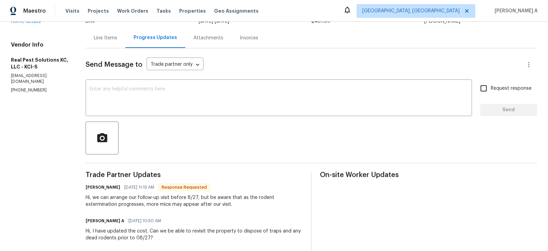
scroll to position [151, 0]
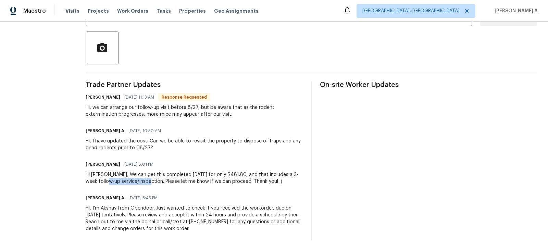
drag, startPoint x: 115, startPoint y: 182, endPoint x: 157, endPoint y: 182, distance: 41.8
click at [157, 182] on div "Hi Akshay, We can get this completed tomorrow for only $481.80, and that includ…" at bounding box center [194, 178] width 217 height 14
copy div "service/inspection"
click at [219, 156] on div "Trade Partner Updates Kelsey Montgomery 08/21/2025 11:13 AM Response Requested …" at bounding box center [194, 161] width 217 height 159
copy div "more mice may appear after our visit."
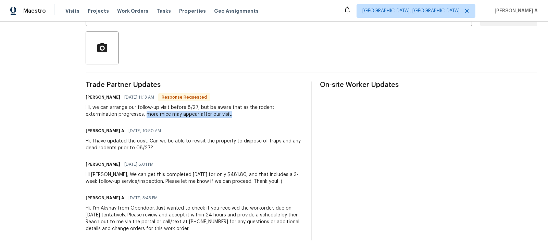
drag, startPoint x: 153, startPoint y: 114, endPoint x: 248, endPoint y: 112, distance: 95.0
click at [248, 112] on div "Hi, we can arrange our follow-up visit before 8/27, but be aware that as the ro…" at bounding box center [194, 111] width 217 height 14
click at [161, 123] on div "Trade Partner Updates Kelsey Montgomery 08/21/2025 11:13 AM Response Requested …" at bounding box center [194, 161] width 217 height 159
drag, startPoint x: 178, startPoint y: 115, endPoint x: 261, endPoint y: 118, distance: 83.0
click at [261, 118] on div "Trade Partner Updates Kelsey Montgomery 08/21/2025 11:13 AM Response Requested …" at bounding box center [194, 161] width 217 height 159
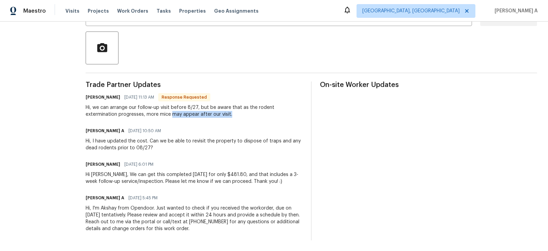
copy div "may appear after our visit."
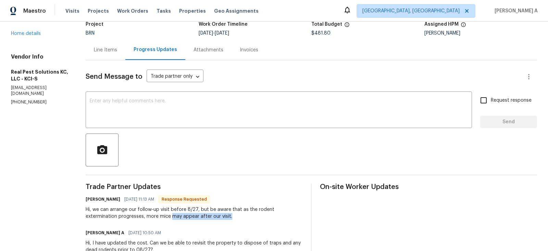
scroll to position [0, 0]
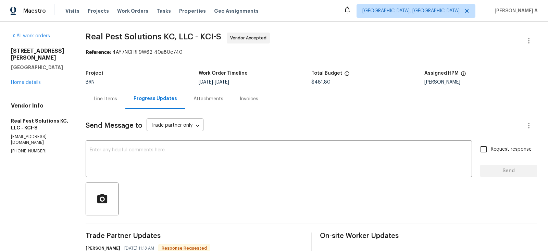
click at [124, 92] on div "Line Items" at bounding box center [106, 99] width 40 height 20
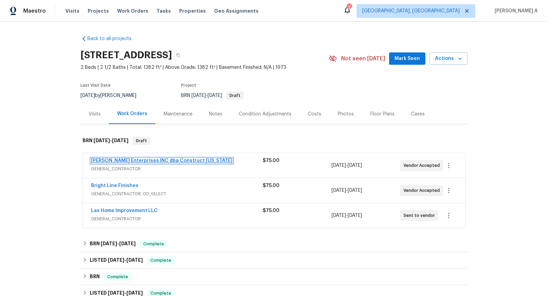
click at [167, 160] on link "[PERSON_NAME] Enterprises INC dba Construct [US_STATE]" at bounding box center [162, 160] width 142 height 5
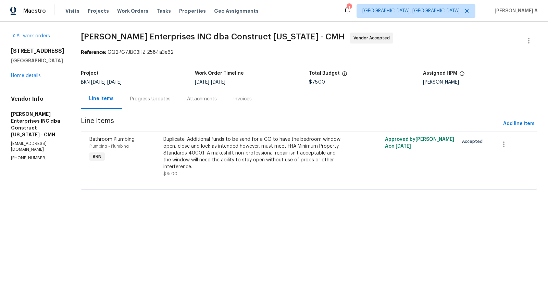
click at [26, 155] on p "[PHONE_NUMBER]" at bounding box center [37, 158] width 53 height 6
copy p "[PHONE_NUMBER]"
click at [96, 44] on span "[PERSON_NAME] Enterprises INC dba Construct [US_STATE] - CMH Vendor Accepted" at bounding box center [301, 41] width 440 height 16
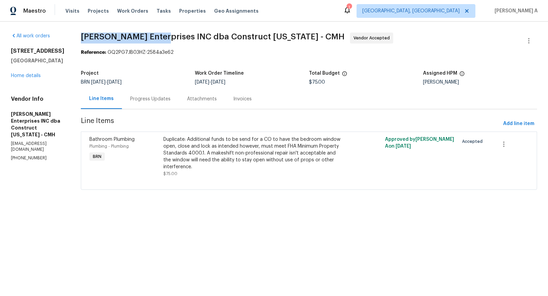
copy span "[PERSON_NAME] Enterprises"
drag, startPoint x: 86, startPoint y: 37, endPoint x: 154, endPoint y: 37, distance: 68.6
click at [155, 37] on span "[PERSON_NAME] Enterprises INC dba Construct [US_STATE] - CMH" at bounding box center [213, 37] width 264 height 8
click at [30, 155] on p "[PHONE_NUMBER]" at bounding box center [37, 158] width 53 height 6
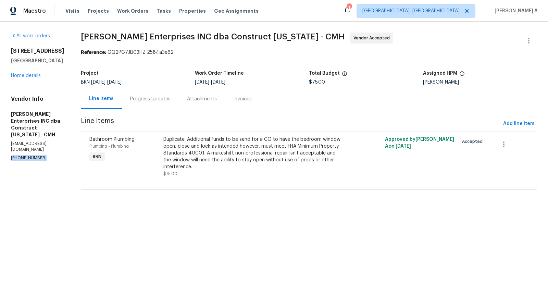
click at [30, 155] on p "[PHONE_NUMBER]" at bounding box center [37, 158] width 53 height 6
copy p "[PHONE_NUMBER]"
click at [103, 27] on div "All work orders [STREET_ADDRESS] Home details Vendor Info [PERSON_NAME] Enterpr…" at bounding box center [274, 115] width 548 height 187
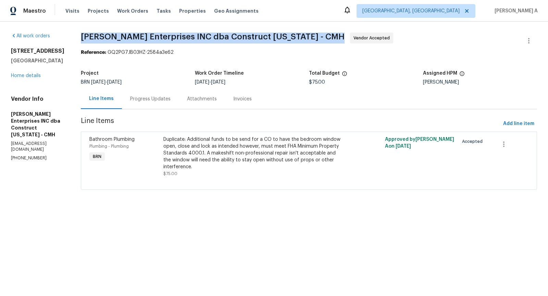
drag, startPoint x: 84, startPoint y: 37, endPoint x: 151, endPoint y: 36, distance: 67.5
click at [151, 36] on div "All work orders [STREET_ADDRESS] Home details Vendor Info [PERSON_NAME] Enterpr…" at bounding box center [274, 115] width 548 height 187
click at [151, 36] on span "[PERSON_NAME] Enterprises INC dba Construct [US_STATE] - CMH" at bounding box center [213, 37] width 264 height 8
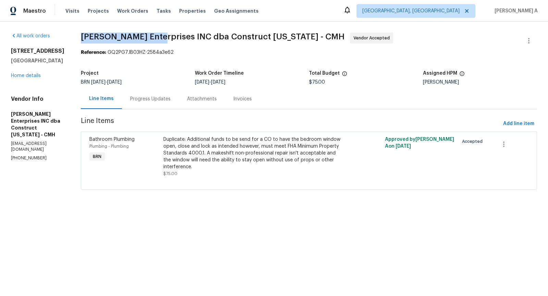
drag, startPoint x: 154, startPoint y: 36, endPoint x: 85, endPoint y: 34, distance: 68.6
click at [85, 34] on span "[PERSON_NAME] Enterprises INC dba Construct [US_STATE] - CMH" at bounding box center [213, 37] width 264 height 8
copy span "[PERSON_NAME] Enterprises"
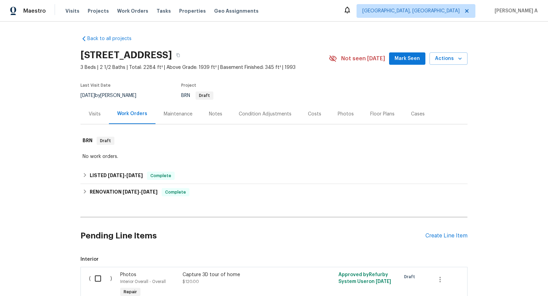
scroll to position [61, 0]
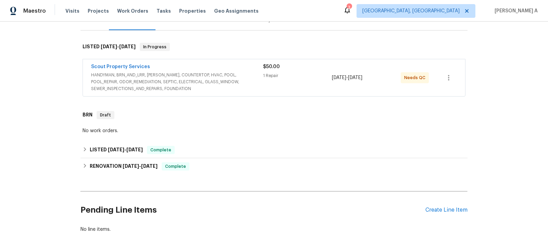
scroll to position [95, 0]
click at [195, 78] on span "HANDYMAN, BRN_AND_LRR, [PERSON_NAME], COUNTERTOP, HVAC, POOL, POOL_REPAIR, ODOR…" at bounding box center [177, 81] width 172 height 21
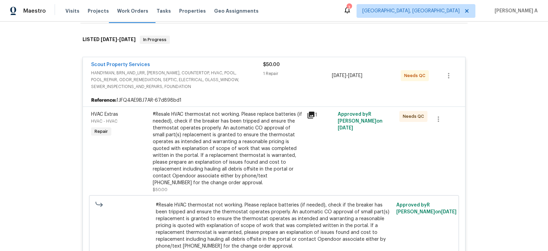
scroll to position [100, 0]
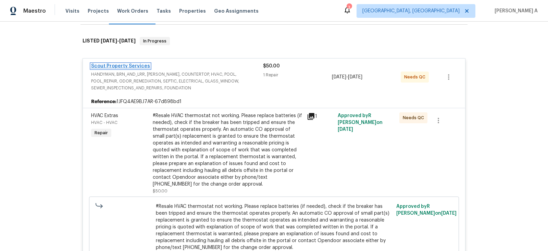
click at [118, 64] on link "Scout Property Services" at bounding box center [120, 66] width 59 height 5
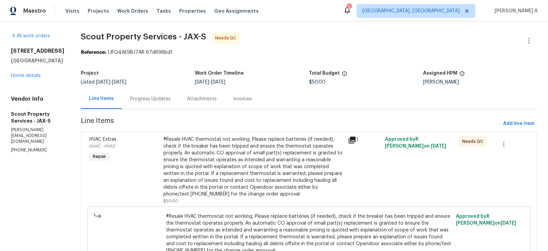
click at [145, 86] on div "Project Listed [DATE] - [DATE] Work Order Timeline [DATE] - [DATE] Total Budget…" at bounding box center [309, 78] width 457 height 22
click at [133, 98] on div "Progress Updates" at bounding box center [150, 99] width 40 height 7
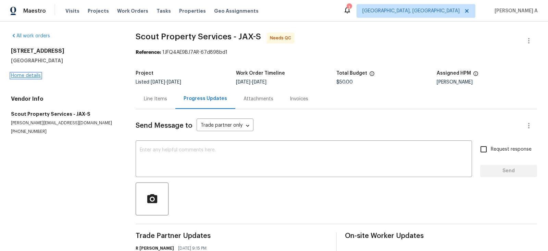
click at [31, 75] on link "Home details" at bounding box center [26, 75] width 30 height 5
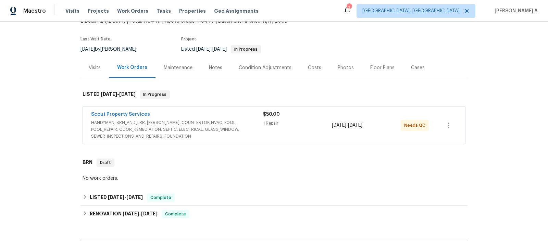
scroll to position [121, 0]
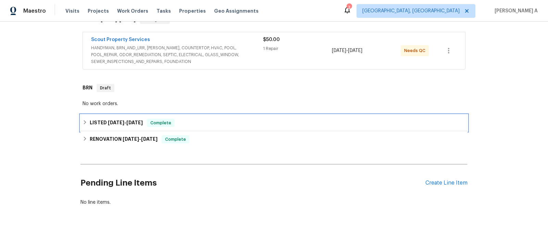
click at [209, 121] on div "LISTED [DATE] - [DATE] Complete" at bounding box center [274, 123] width 383 height 8
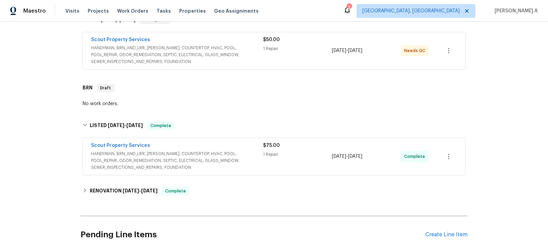
click at [195, 162] on span "HANDYMAN, BRN_AND_LRR, WELLS, COUNTERTOP, HVAC, POOL, POOL_REPAIR, ODOR_REMEDIA…" at bounding box center [177, 160] width 172 height 21
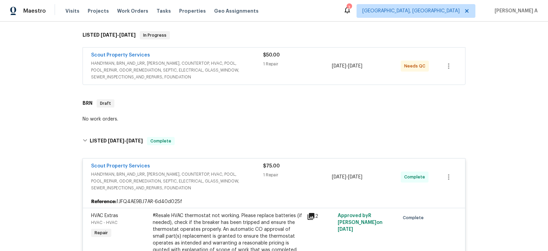
scroll to position [360, 0]
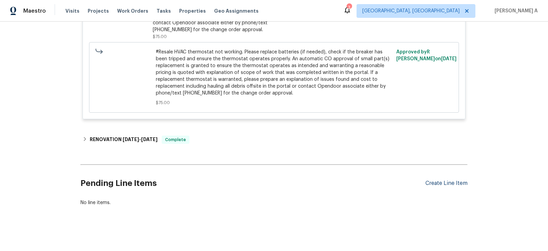
click at [446, 180] on div "Create Line Item" at bounding box center [447, 183] width 42 height 7
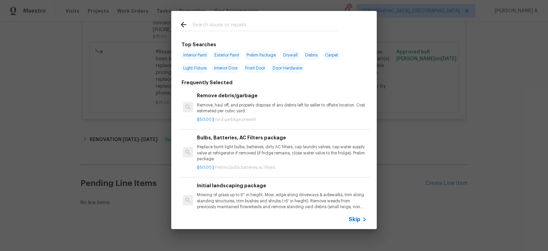
click at [352, 216] on div "Skip" at bounding box center [359, 220] width 20 height 8
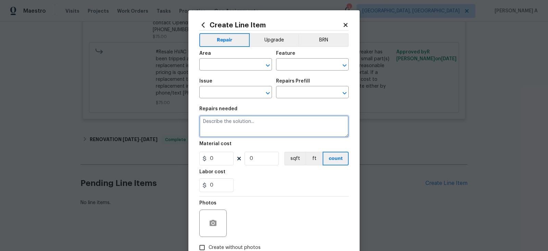
click at [241, 125] on textarea at bounding box center [273, 127] width 149 height 22
paste textarea "HVAC unit is frozen. Please ensure condensation pan and line are free of any de…"
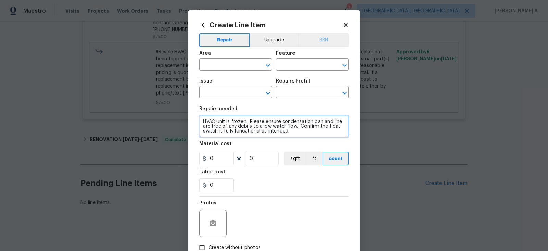
type textarea "HVAC unit is frozen. Please ensure condensation pan and line are free of any de…"
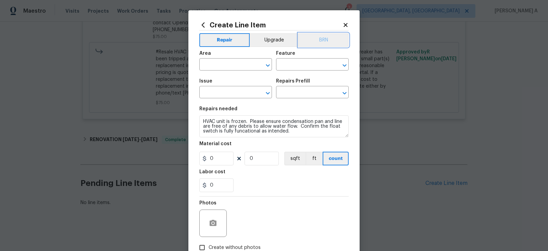
click at [313, 45] on button "BRN" at bounding box center [324, 40] width 50 height 14
click at [243, 64] on input "text" at bounding box center [225, 65] width 53 height 11
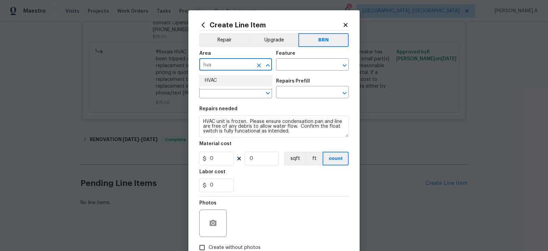
click at [244, 76] on li "HVAC" at bounding box center [235, 80] width 73 height 11
type input "HVAC"
click at [294, 69] on input "text" at bounding box center [302, 65] width 53 height 11
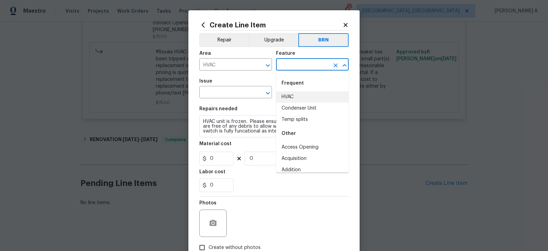
click at [300, 94] on li "HVAC" at bounding box center [312, 97] width 73 height 11
type input "HVAC"
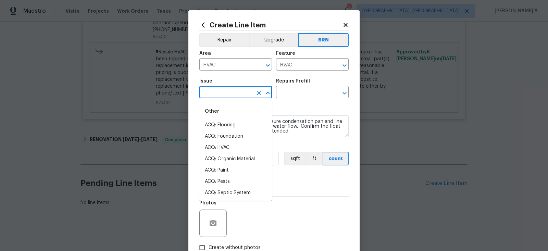
click at [214, 98] on input "text" at bounding box center [225, 93] width 53 height 11
type input "hva"
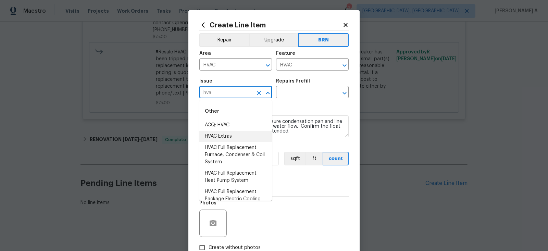
click at [226, 138] on li "HVAC Extras" at bounding box center [235, 136] width 73 height 11
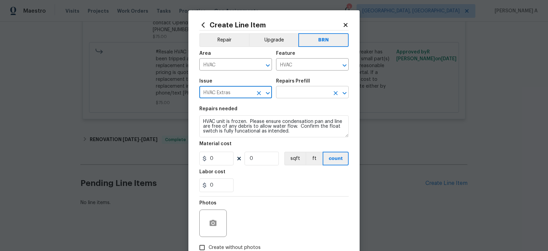
type input "HVAC Extras"
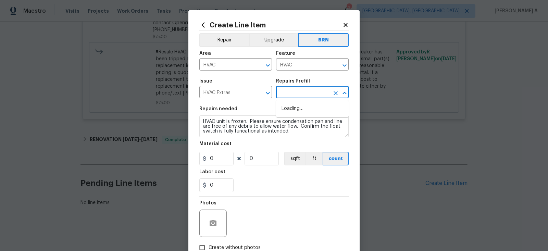
click at [292, 96] on input "text" at bounding box center [302, 93] width 53 height 11
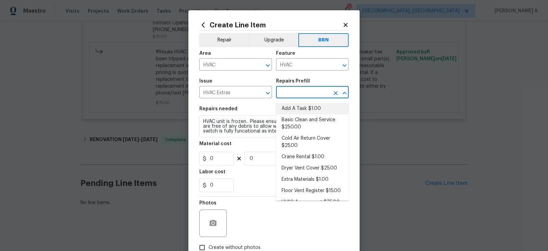
click at [297, 107] on li "Add A Task $1.00" at bounding box center [312, 108] width 73 height 11
type input "Add A Task $1.00"
type textarea "HPM to detail"
type input "1"
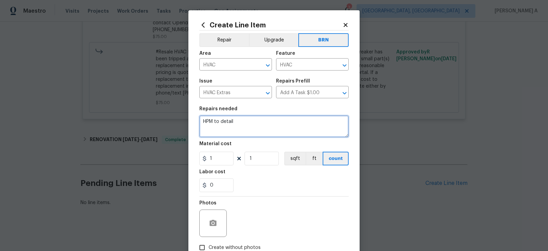
click at [254, 130] on textarea "HPM to detail" at bounding box center [273, 127] width 149 height 22
click at [254, 130] on textarea "Resale" at bounding box center [273, 127] width 149 height 22
paste textarea "HVAC unit is frozen. Please ensure condensation pan and line are free of any de…"
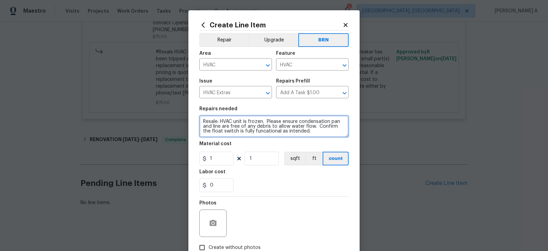
click at [203, 122] on textarea "Resale: HVAC unit is frozen. Please ensure condensation pan and line are free o…" at bounding box center [273, 127] width 149 height 22
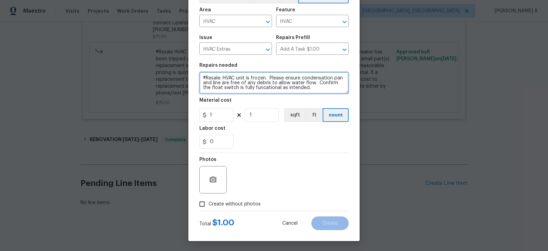
type textarea "#Resale: HVAC unit is frozen. Please ensure condensation pan and line are free …"
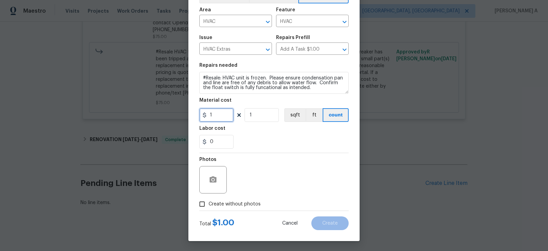
drag, startPoint x: 217, startPoint y: 117, endPoint x: 209, endPoint y: 117, distance: 7.9
click at [209, 117] on input "1" at bounding box center [216, 115] width 34 height 14
type input "0"
drag, startPoint x: 218, startPoint y: 142, endPoint x: 205, endPoint y: 142, distance: 13.0
click at [205, 142] on div "0" at bounding box center [216, 142] width 34 height 14
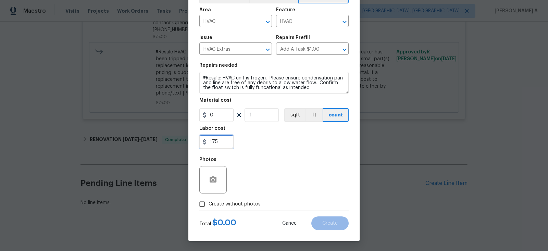
type input "175"
click at [204, 206] on input "Create without photos" at bounding box center [202, 204] width 13 height 13
checkbox input "true"
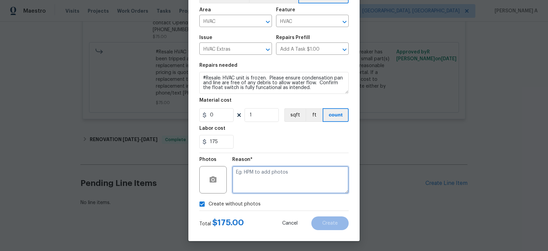
click at [275, 182] on textarea at bounding box center [290, 179] width 117 height 27
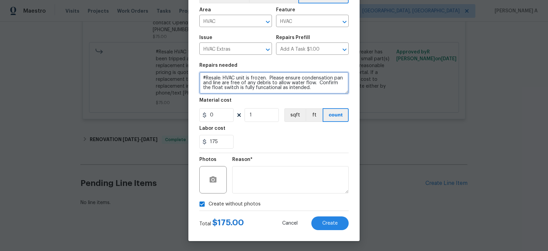
drag, startPoint x: 222, startPoint y: 79, endPoint x: 170, endPoint y: 80, distance: 52.8
click at [170, 80] on div "Create Line Item Repair Upgrade BRN Area HVAC ​ Feature HVAC ​ Issue HVAC Extra…" at bounding box center [274, 125] width 548 height 251
type textarea "HVAC unit is frozen. Please ensure condensation pan and line are free of any de…"
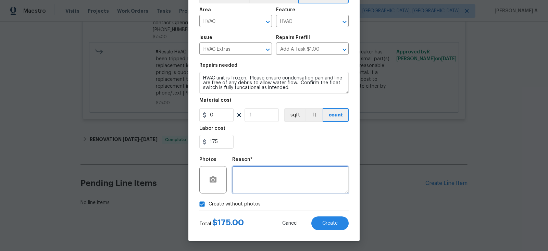
click at [265, 183] on textarea at bounding box center [290, 179] width 117 height 27
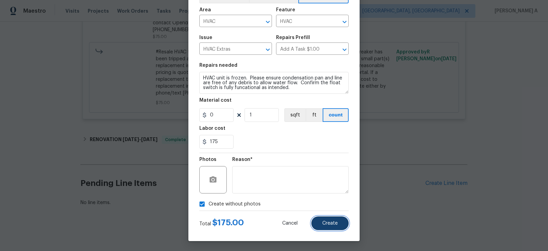
click at [330, 226] on button "Create" at bounding box center [330, 224] width 37 height 14
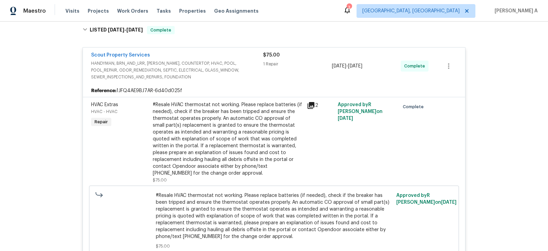
scroll to position [452, 0]
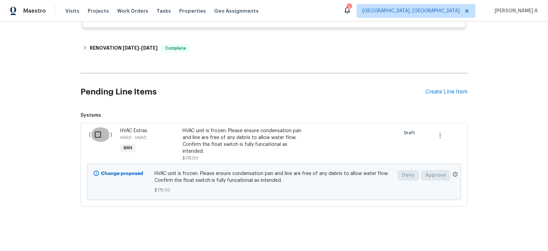
click at [98, 129] on input "checkbox" at bounding box center [101, 135] width 20 height 14
checkbox input "true"
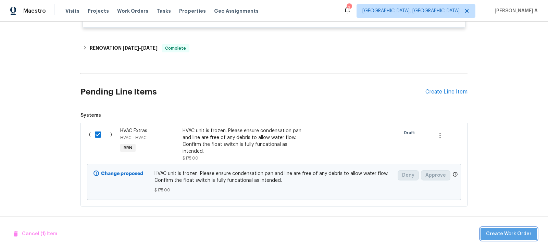
click at [512, 235] on span "Create Work Order" at bounding box center [509, 234] width 46 height 9
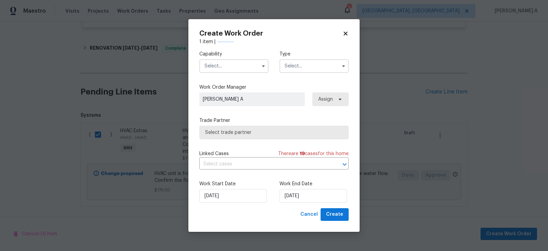
click at [229, 63] on input "text" at bounding box center [233, 66] width 69 height 14
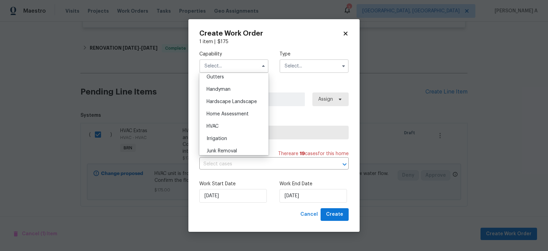
scroll to position [371, 0]
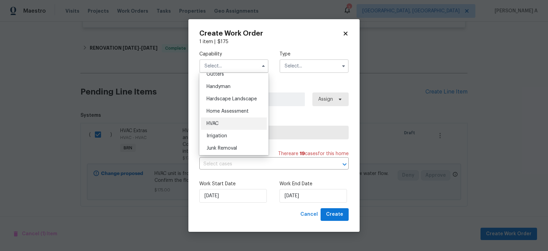
click at [221, 123] on div "HVAC" at bounding box center [234, 124] width 66 height 12
type input "HVAC"
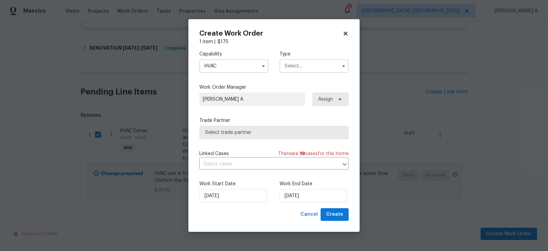
click at [307, 65] on input "text" at bounding box center [314, 66] width 69 height 14
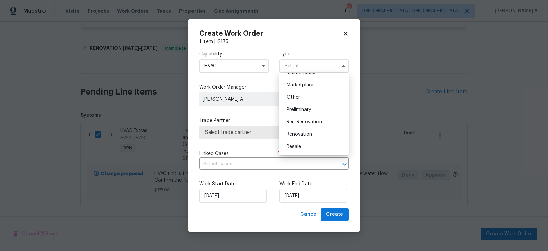
scroll to position [155, 0]
click at [297, 111] on span "Resale" at bounding box center [294, 110] width 14 height 5
type input "Resale"
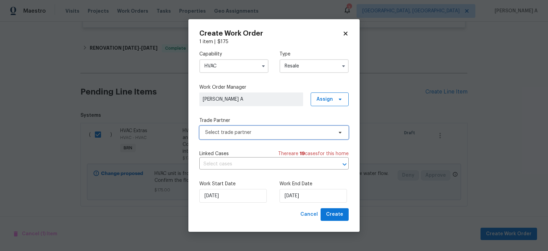
click at [240, 136] on span "Select trade partner" at bounding box center [273, 133] width 149 height 14
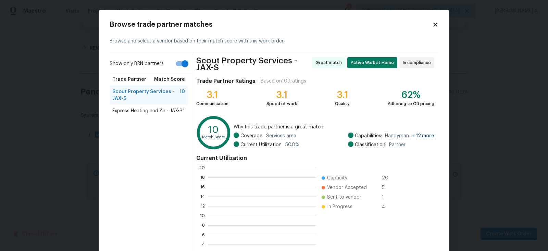
scroll to position [96, 108]
click at [166, 108] on span "Express Heating and Air - JAX-S" at bounding box center [147, 111] width 70 height 7
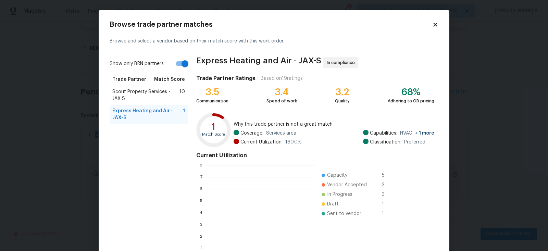
scroll to position [1, 1]
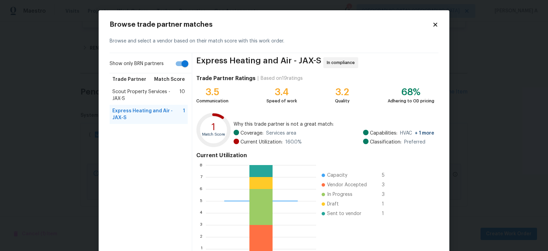
click at [154, 91] on span "Scout Property Services - JAX-S" at bounding box center [145, 95] width 67 height 14
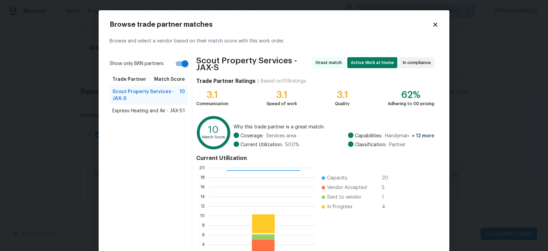
scroll to position [53, 0]
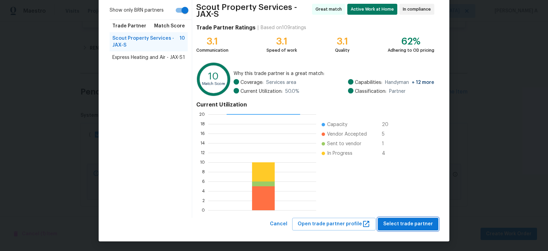
click at [414, 223] on span "Select trade partner" at bounding box center [409, 224] width 50 height 9
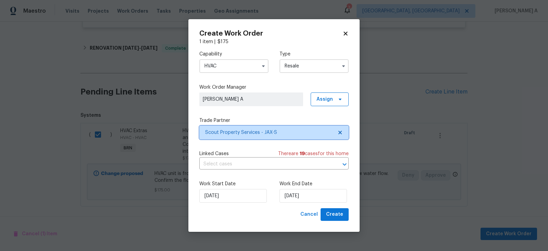
scroll to position [0, 0]
click at [244, 165] on input "text" at bounding box center [264, 164] width 130 height 11
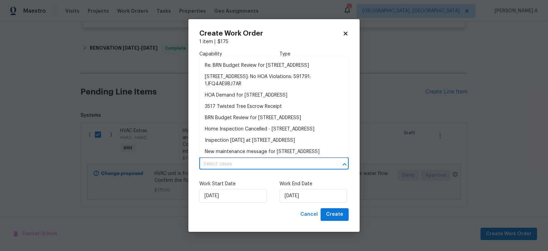
click at [249, 179] on div "Work Start Date 8/21/2025 Work End Date 8/21/2025" at bounding box center [273, 191] width 149 height 33
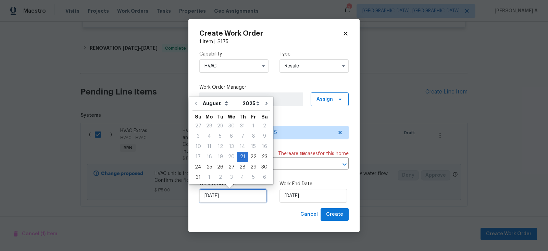
click at [233, 193] on input "8/21/2025" at bounding box center [233, 196] width 68 height 14
click at [250, 158] on div "22" at bounding box center [253, 157] width 11 height 10
type input "[DATE]"
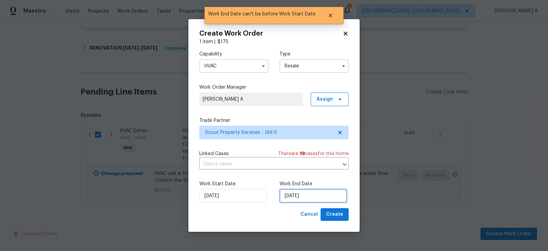
click at [298, 196] on input "[DATE]" at bounding box center [314, 196] width 68 height 14
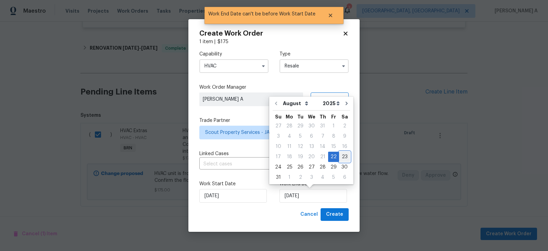
click at [339, 156] on div "23" at bounding box center [344, 157] width 11 height 10
type input "8/23/2025"
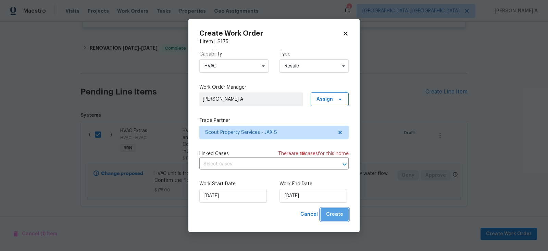
click at [337, 216] on span "Create" at bounding box center [334, 214] width 17 height 9
checkbox input "false"
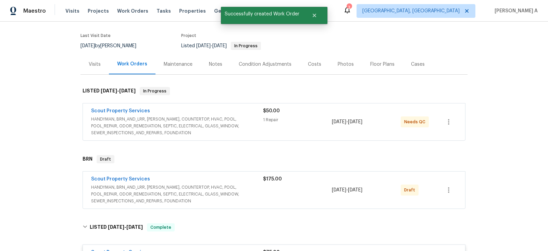
scroll to position [51, 0]
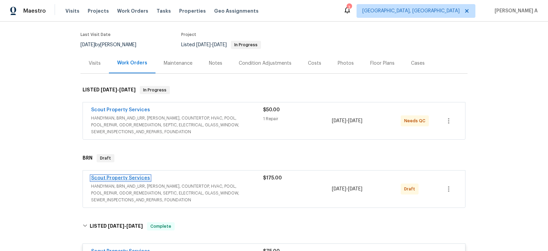
click at [128, 177] on link "Scout Property Services" at bounding box center [120, 178] width 59 height 5
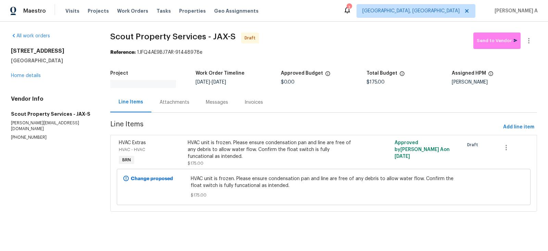
click at [165, 98] on div "Attachments" at bounding box center [175, 102] width 46 height 20
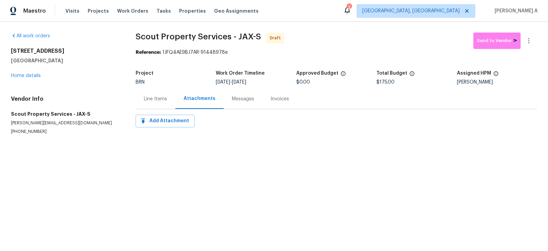
click at [158, 99] on div "Line Items" at bounding box center [155, 99] width 23 height 7
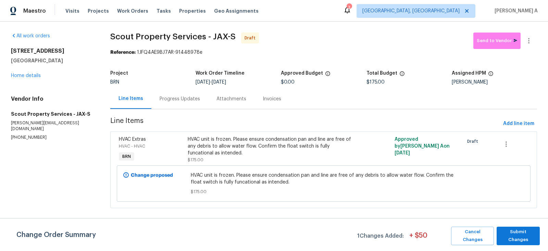
click at [165, 102] on div "Progress Updates" at bounding box center [180, 99] width 57 height 20
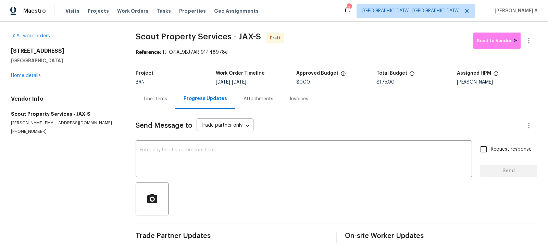
click at [143, 96] on div "Line Items" at bounding box center [156, 99] width 40 height 20
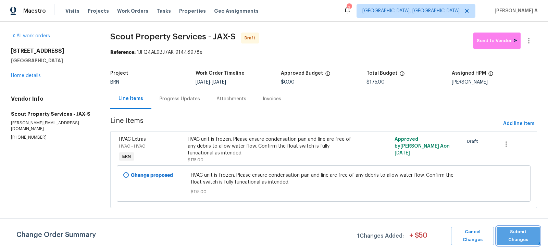
click at [519, 234] on span "Submit Changes" at bounding box center [518, 236] width 36 height 16
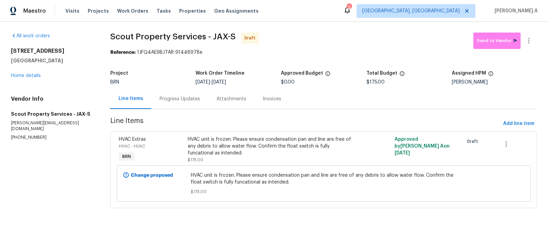
click at [175, 101] on div "Progress Updates" at bounding box center [180, 99] width 40 height 7
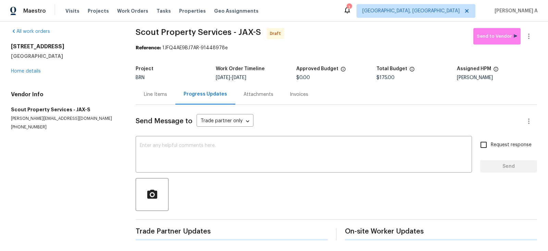
scroll to position [3, 0]
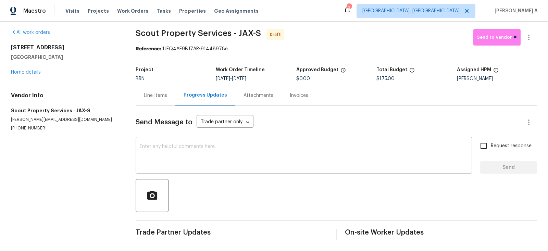
click at [158, 152] on textarea at bounding box center [304, 156] width 328 height 24
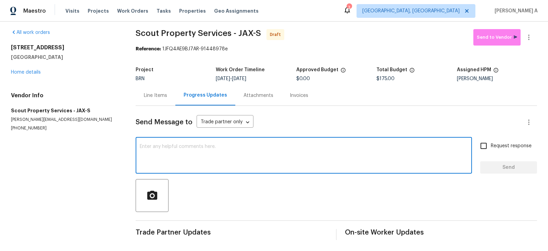
paste textarea "Hi, I'm Akshay from Opendoor. Just wanted to check if you received the workorde…"
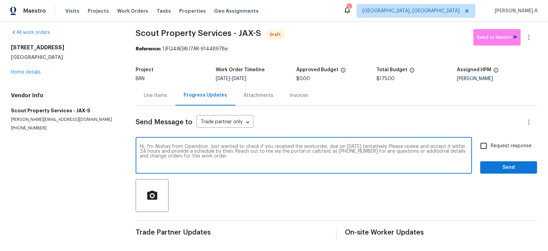
type textarea "Hi, I'm Akshay from Opendoor. Just wanted to check if you received the workorde…"
click at [484, 150] on input "Request response" at bounding box center [484, 146] width 14 height 14
checkbox input "true"
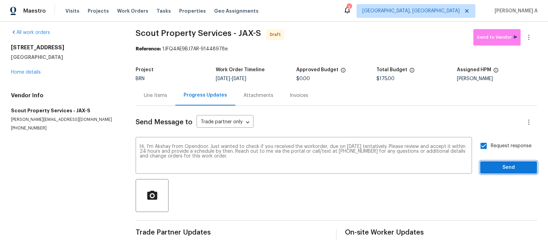
click at [502, 173] on button "Send" at bounding box center [509, 167] width 57 height 13
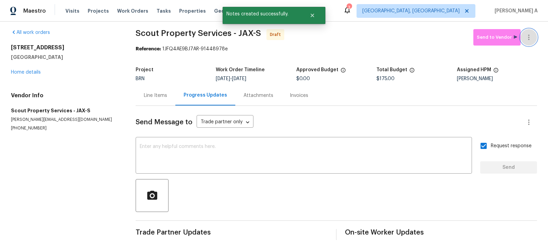
click at [534, 36] on button "button" at bounding box center [529, 37] width 16 height 16
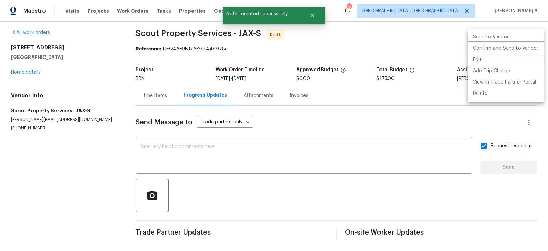
click at [536, 49] on li "Confirm and Send to Vendor" at bounding box center [506, 48] width 76 height 11
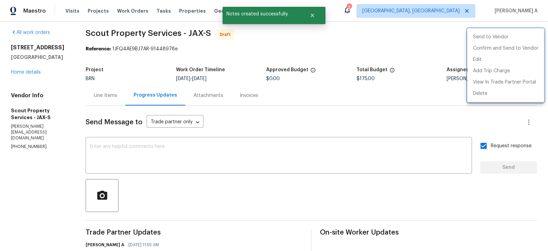
click at [376, 49] on div at bounding box center [274, 125] width 548 height 251
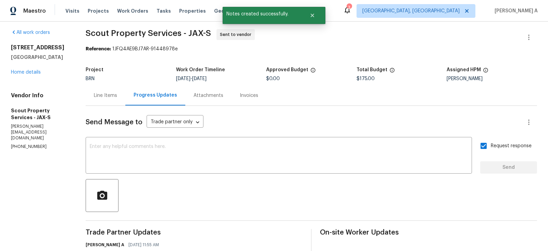
click at [180, 65] on div "Project BRN Work Order Timeline 8/22/2025 - 8/23/2025 Approved Budget $0.00 Tot…" at bounding box center [312, 74] width 452 height 22
copy span "Scout Property Services"
drag, startPoint x: 182, startPoint y: 34, endPoint x: 83, endPoint y: 27, distance: 99.3
click at [83, 27] on div "All work orders 3517 Twisted Tree Ln Jacksonville, FL 32216 Home details Vendor…" at bounding box center [274, 158] width 548 height 280
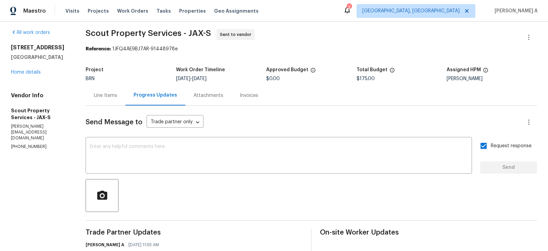
click at [267, 81] on div "Project BRN Work Order Timeline 8/22/2025 - 8/23/2025 Approved Budget $0.00 Tot…" at bounding box center [312, 74] width 452 height 22
click at [98, 94] on div "Line Items" at bounding box center [105, 95] width 23 height 7
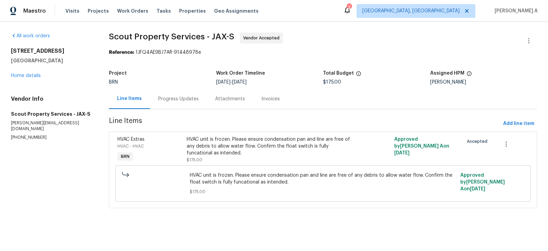
click at [196, 51] on div "Reference: 1JFQ4AE9BJ7AR-91448978e" at bounding box center [323, 52] width 428 height 7
copy span "Scout Property Services"
drag, startPoint x: 202, startPoint y: 39, endPoint x: 106, endPoint y: 39, distance: 96.3
click at [106, 39] on div "All work orders 3517 Twisted Tree Ln Jacksonville, FL 32216 Home details Vendor…" at bounding box center [274, 125] width 548 height 206
click at [175, 105] on div "Progress Updates" at bounding box center [178, 99] width 57 height 20
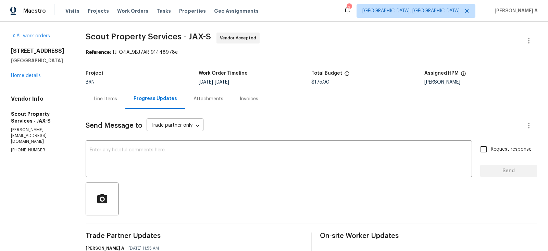
click at [106, 96] on div "Line Items" at bounding box center [105, 99] width 23 height 7
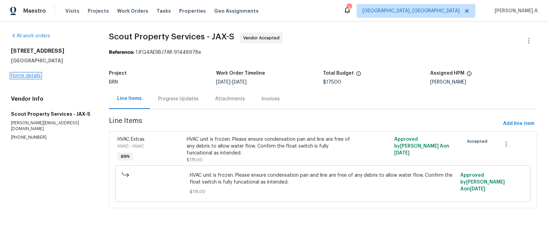
click at [35, 76] on link "Home details" at bounding box center [26, 75] width 30 height 5
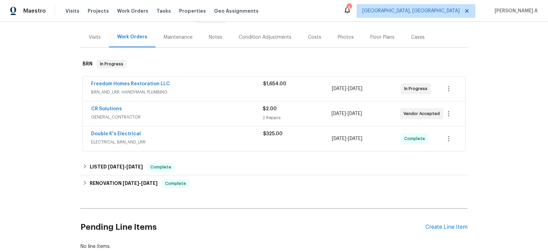
scroll to position [89, 0]
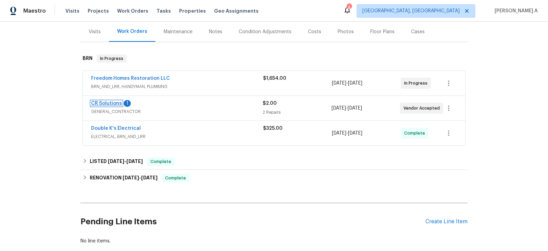
click at [110, 101] on link "CR Solutions" at bounding box center [106, 103] width 31 height 5
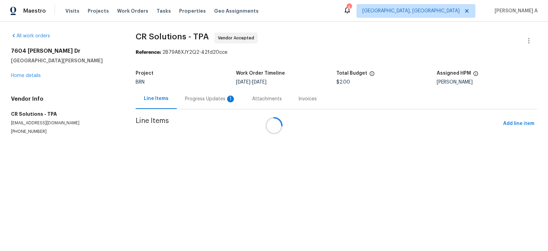
click at [191, 99] on div at bounding box center [274, 125] width 548 height 251
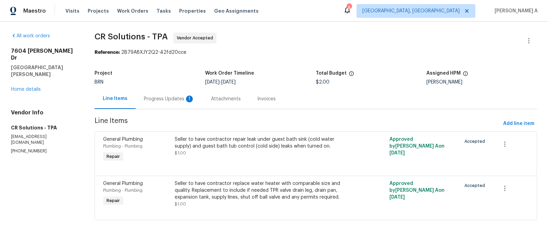
click at [170, 101] on div "Progress Updates 1" at bounding box center [169, 99] width 51 height 7
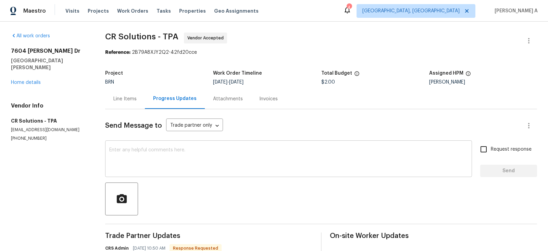
click at [200, 163] on textarea at bounding box center [288, 160] width 359 height 24
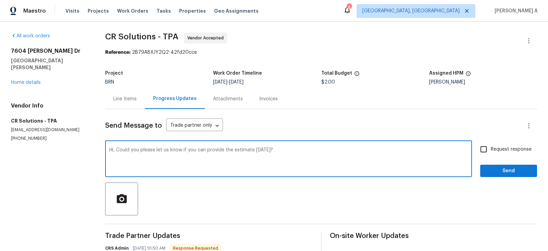
click at [296, 154] on textarea "Hi, Could you please let us know if you can provide the estimate today?" at bounding box center [288, 160] width 359 height 24
click at [336, 155] on textarea "Hi, Could you please let us know if you can provide the estimate today?" at bounding box center [288, 160] width 359 height 24
type textarea "Hi, Could you please let us know if you can provide the estimate today?"
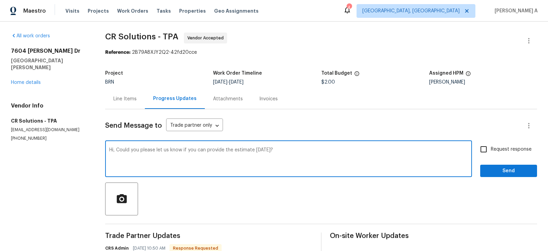
click at [498, 148] on span "Request response" at bounding box center [511, 149] width 41 height 7
click at [491, 148] on input "Request response" at bounding box center [484, 149] width 14 height 14
checkbox input "true"
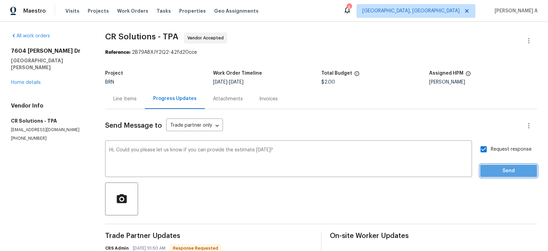
click at [509, 169] on span "Send" at bounding box center [509, 171] width 46 height 9
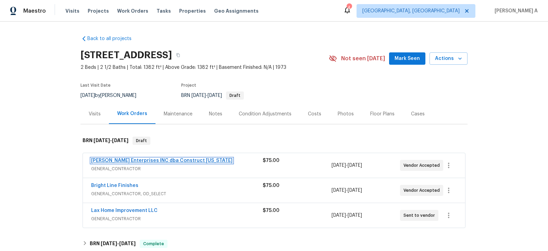
click at [160, 161] on link "[PERSON_NAME] Enterprises INC dba Construct [US_STATE]" at bounding box center [162, 160] width 142 height 5
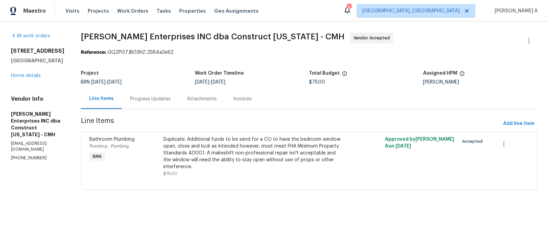
click at [199, 100] on div "Attachments" at bounding box center [202, 99] width 30 height 7
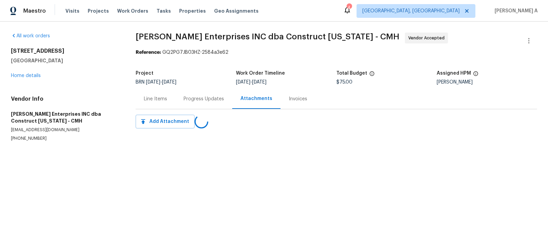
click at [191, 99] on div "Progress Updates" at bounding box center [204, 99] width 40 height 7
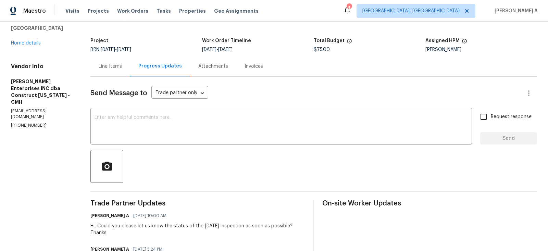
scroll to position [39, 0]
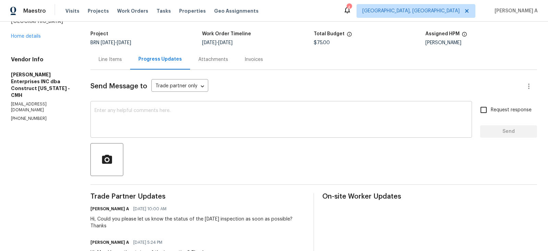
click at [214, 112] on textarea at bounding box center [282, 120] width 374 height 24
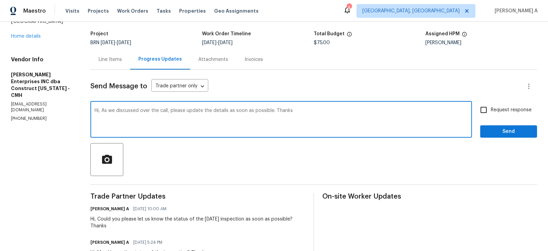
type textarea "Hi, As we discussed over the call, please update the details as soon as possibl…"
click at [493, 108] on span "Request response" at bounding box center [511, 110] width 41 height 7
click at [491, 108] on input "Request response" at bounding box center [484, 110] width 14 height 14
checkbox input "true"
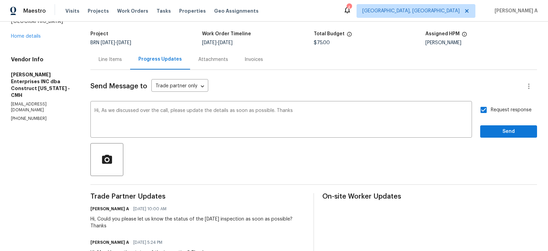
click at [508, 147] on div at bounding box center [313, 159] width 447 height 33
click at [512, 122] on div "Request response Send" at bounding box center [509, 120] width 57 height 35
click at [512, 133] on span "Send" at bounding box center [509, 132] width 46 height 9
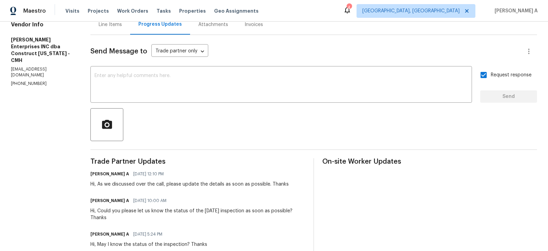
scroll to position [0, 0]
